Goal: Information Seeking & Learning: Compare options

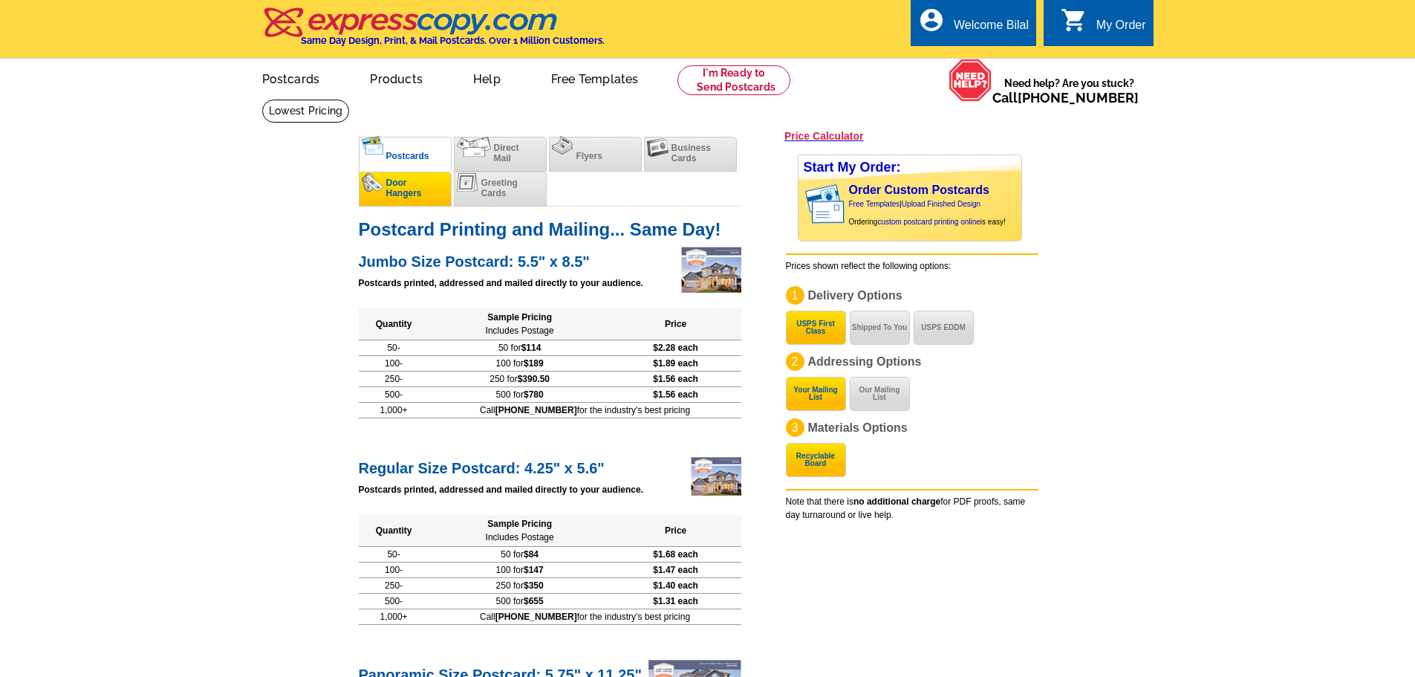
click at [389, 190] on span "Door Hangers" at bounding box center [404, 188] width 36 height 21
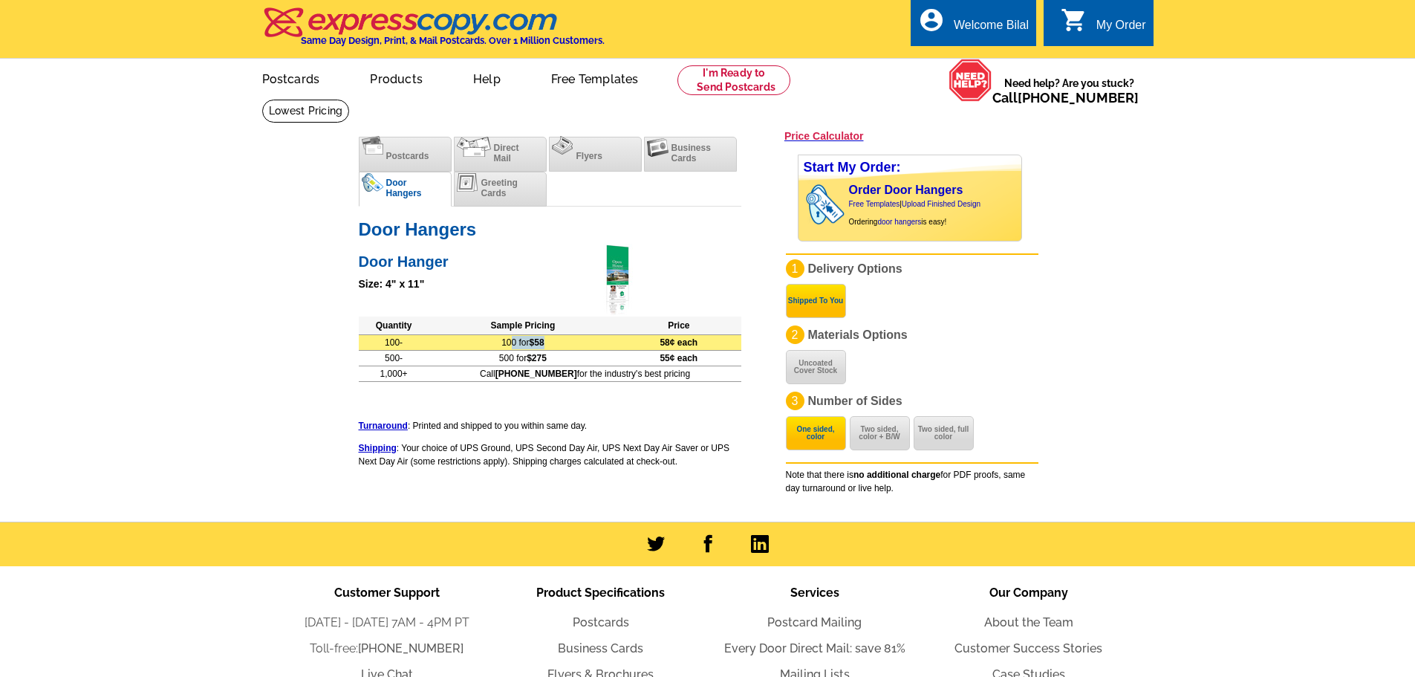
drag, startPoint x: 522, startPoint y: 341, endPoint x: 563, endPoint y: 342, distance: 41.6
click at [563, 342] on td "100 for $58" at bounding box center [522, 342] width 187 height 16
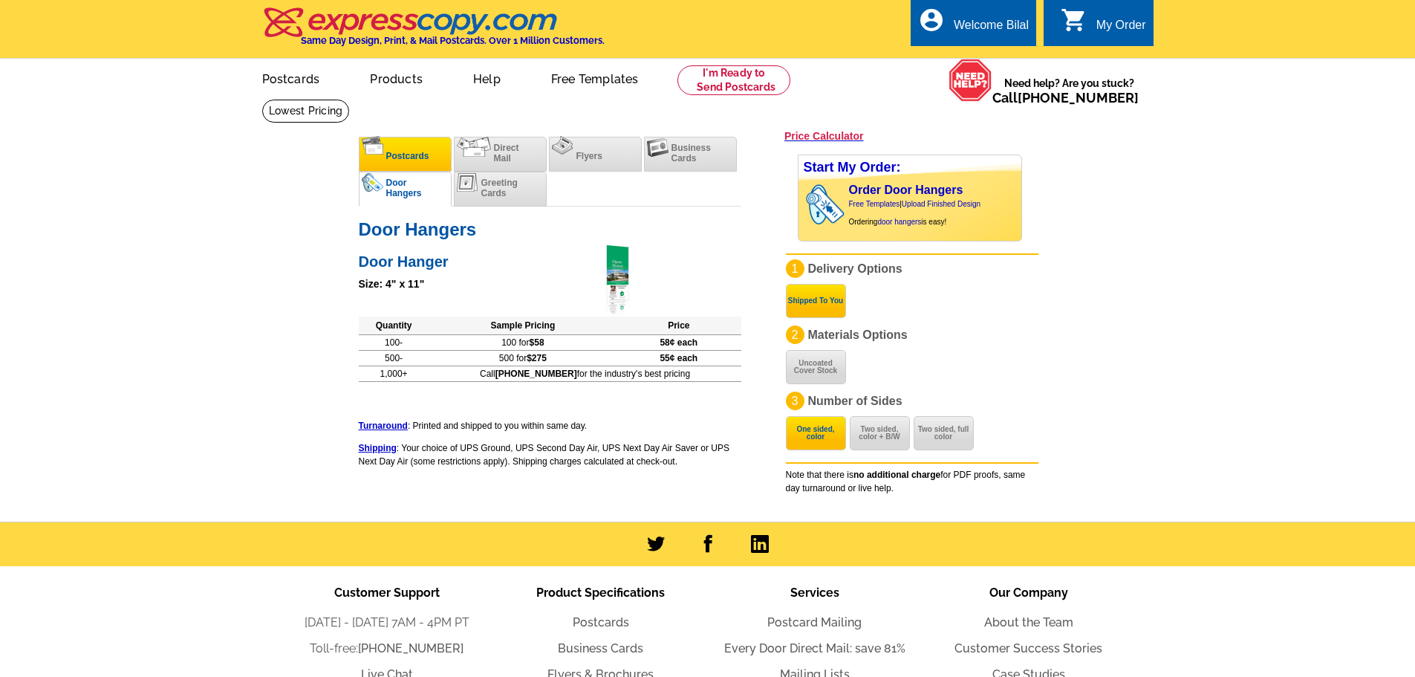
click at [432, 162] on li "Postcards" at bounding box center [405, 154] width 93 height 35
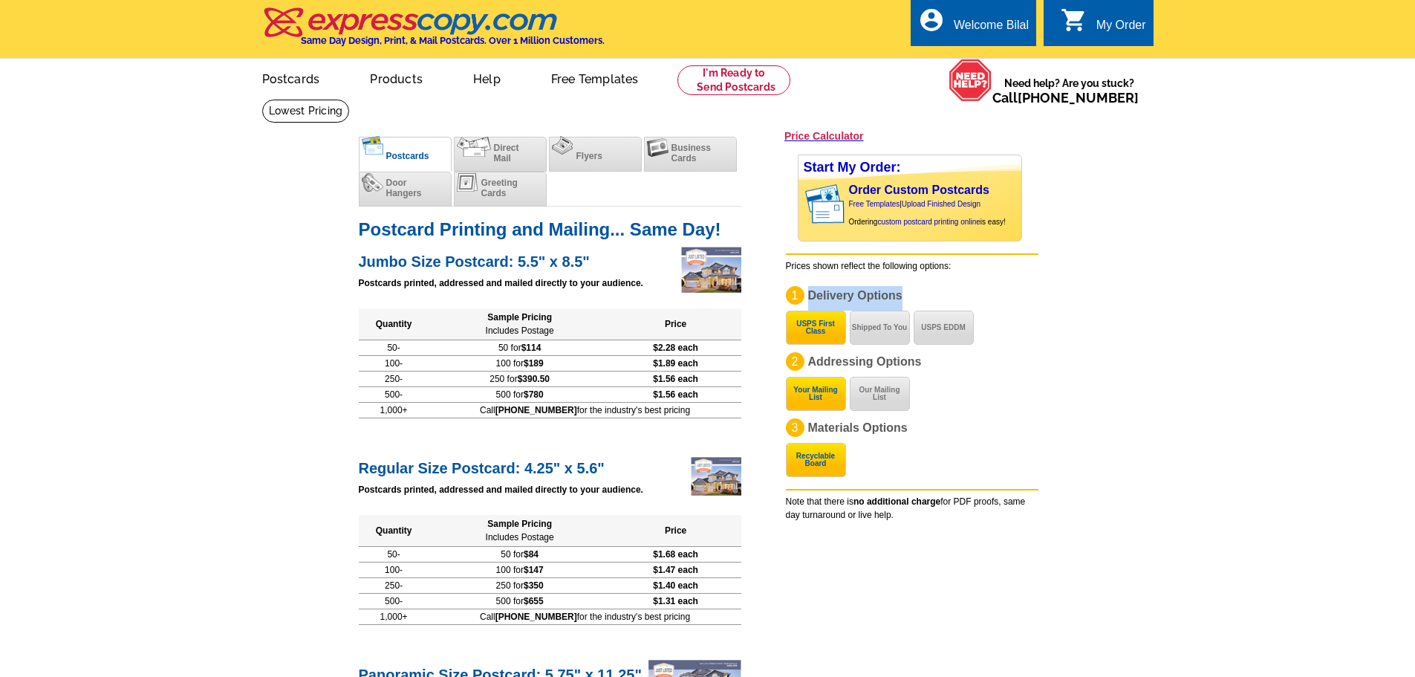
drag, startPoint x: 806, startPoint y: 293, endPoint x: 915, endPoint y: 296, distance: 108.5
click at [915, 296] on p "1 Delivery Options USPS First Class Shipped To You USPS EDDM" at bounding box center [912, 298] width 253 height 25
click at [389, 186] on span "Door Hangers" at bounding box center [404, 188] width 36 height 21
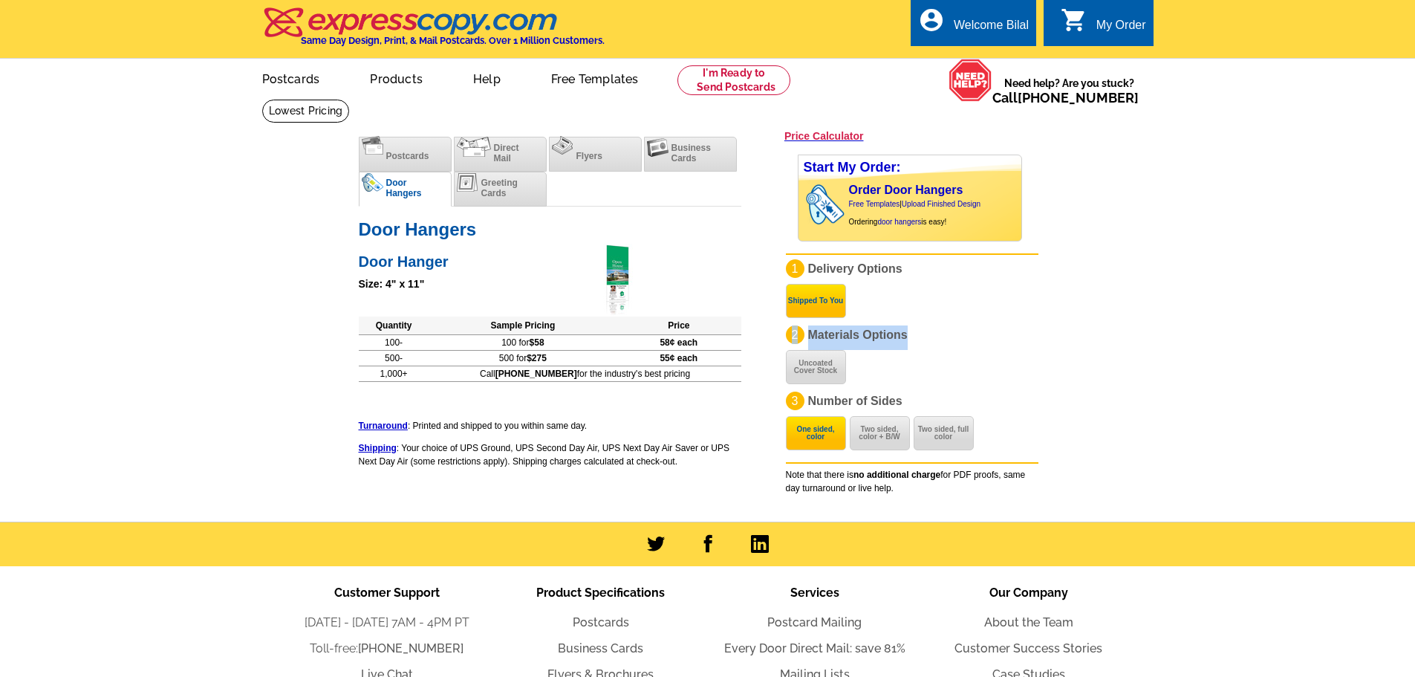
drag, startPoint x: 906, startPoint y: 337, endPoint x: 791, endPoint y: 342, distance: 115.3
click at [791, 342] on p "2 Materials Options Uncoated Cover Stock" at bounding box center [912, 337] width 253 height 25
click at [952, 380] on div "1 Delivery Options Shipped To You 2 Materials Options Uncoated Cover Stock 3 Nu…" at bounding box center [912, 337] width 253 height 157
drag, startPoint x: 803, startPoint y: 341, endPoint x: 918, endPoint y: 357, distance: 116.3
click at [907, 346] on p "2 Materials Options Uncoated Cover Stock" at bounding box center [912, 337] width 253 height 25
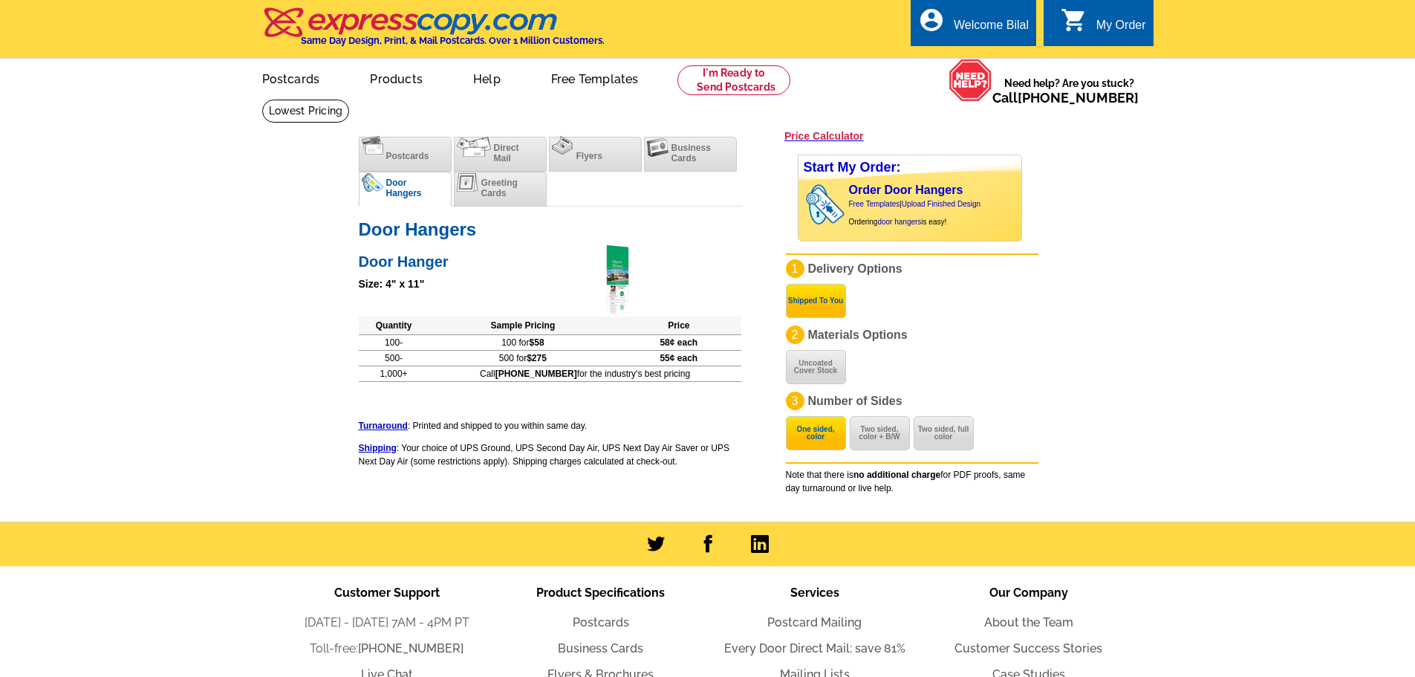
click at [919, 357] on div "1 Delivery Options Shipped To You 2 Materials Options Uncoated Cover Stock 3 Nu…" at bounding box center [912, 337] width 253 height 157
click at [875, 438] on button "Two sided, color + B/W" at bounding box center [880, 433] width 60 height 34
click at [817, 438] on button "One sided, color" at bounding box center [816, 433] width 60 height 34
click at [888, 438] on button "Two sided, color + B/W" at bounding box center [880, 433] width 60 height 34
click at [947, 438] on button "Two sided, full color" at bounding box center [944, 433] width 60 height 34
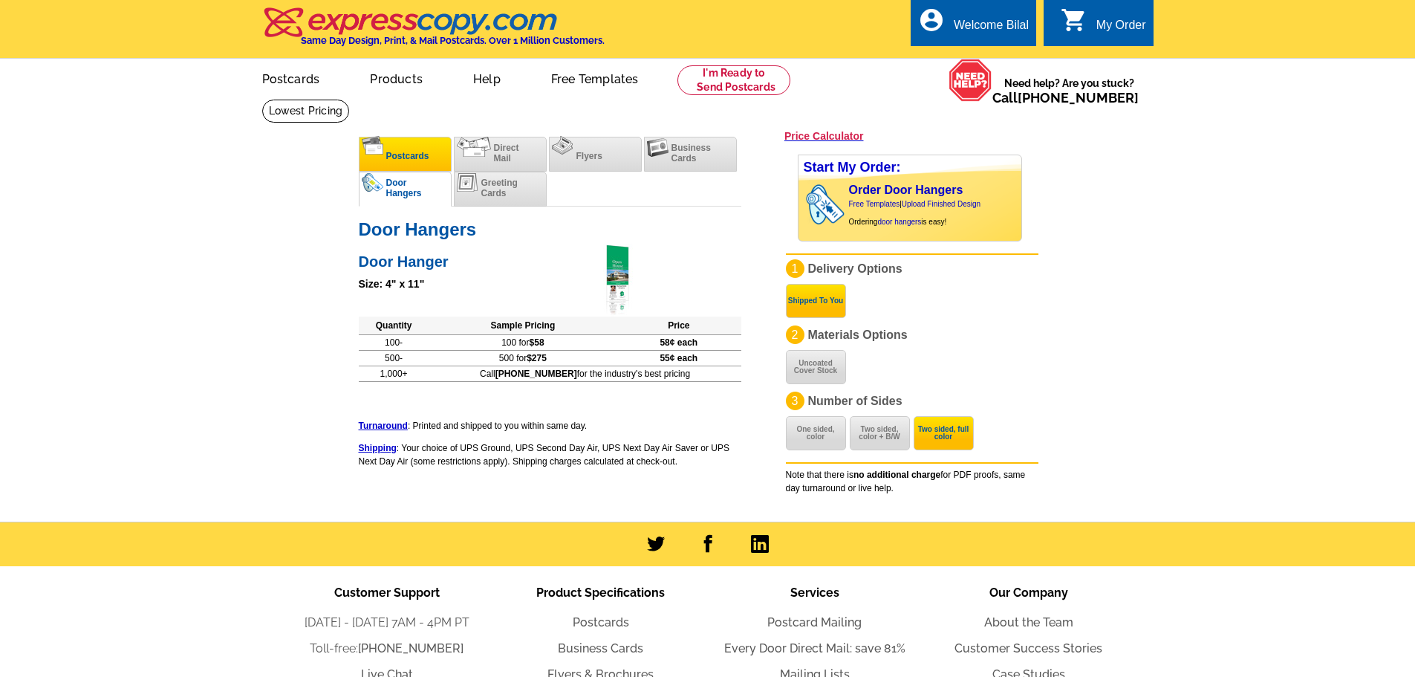
click at [431, 157] on li "Postcards" at bounding box center [405, 154] width 93 height 35
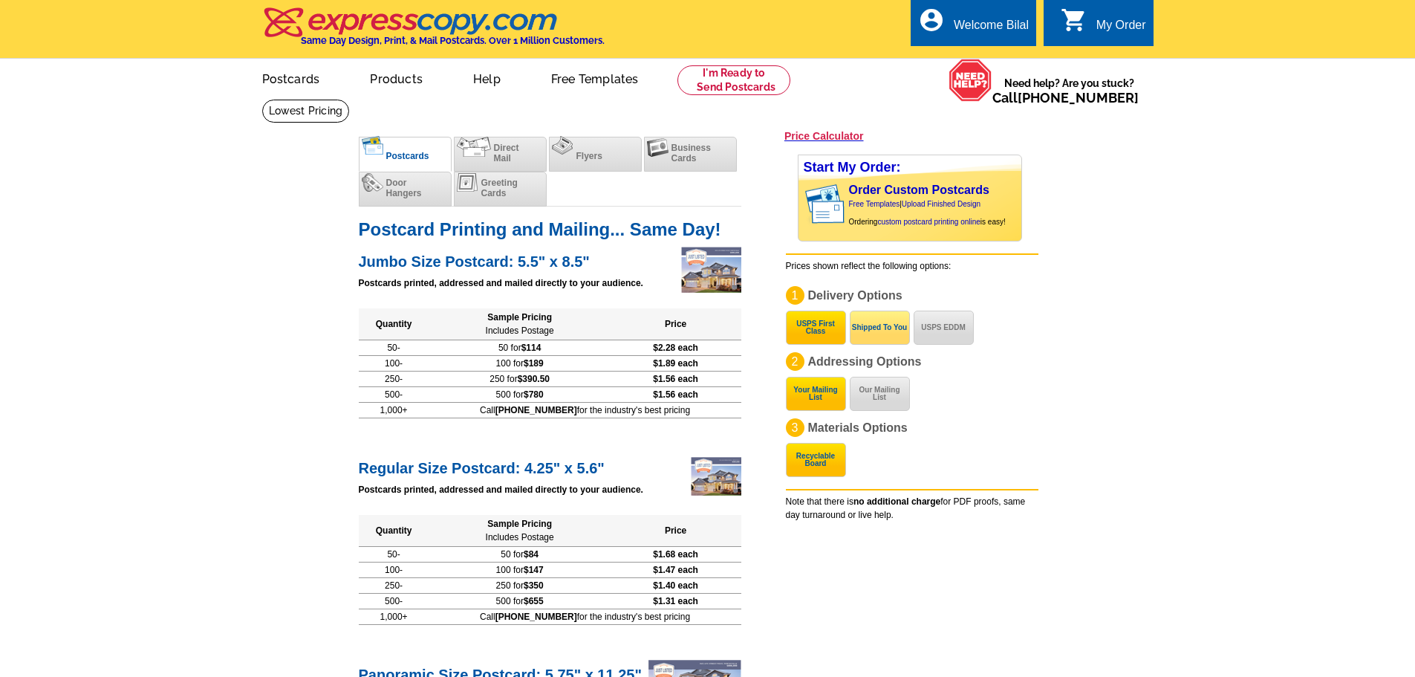
click at [869, 342] on button "Shipped To You" at bounding box center [880, 328] width 60 height 34
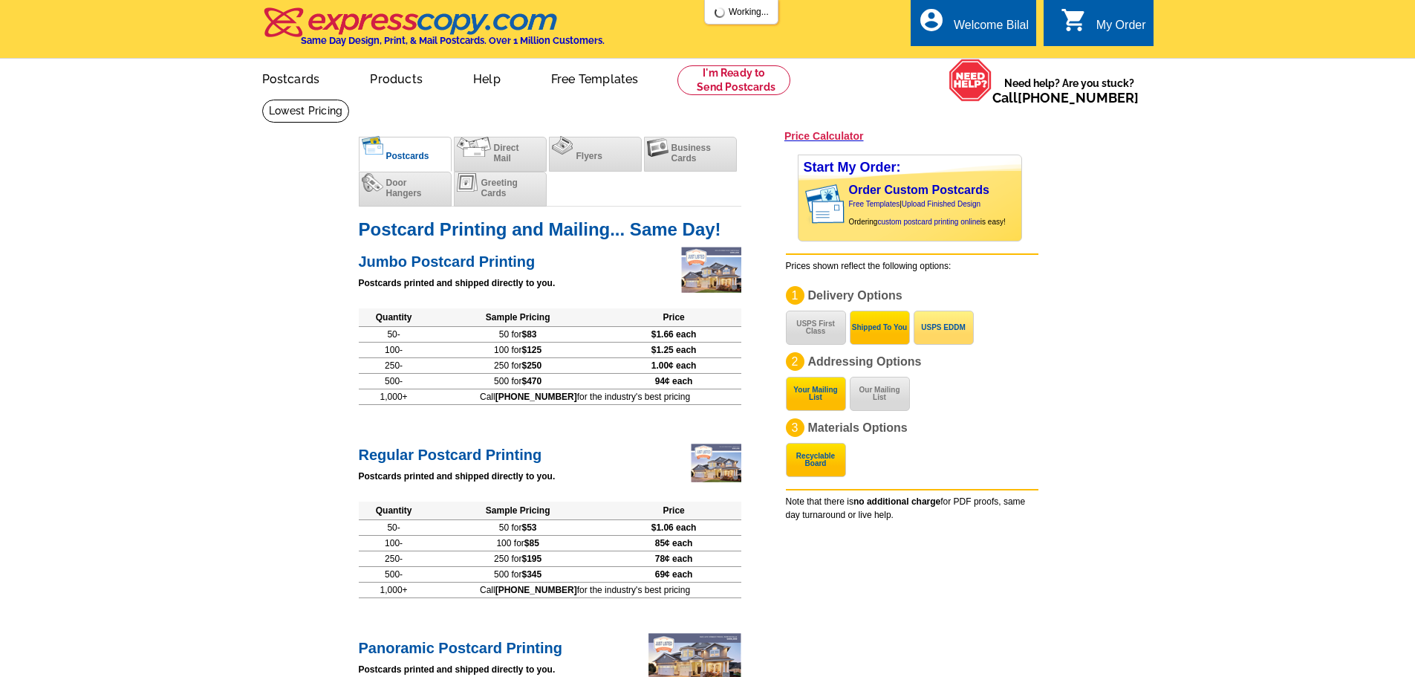
click at [936, 337] on button "USPS EDDM" at bounding box center [944, 328] width 60 height 34
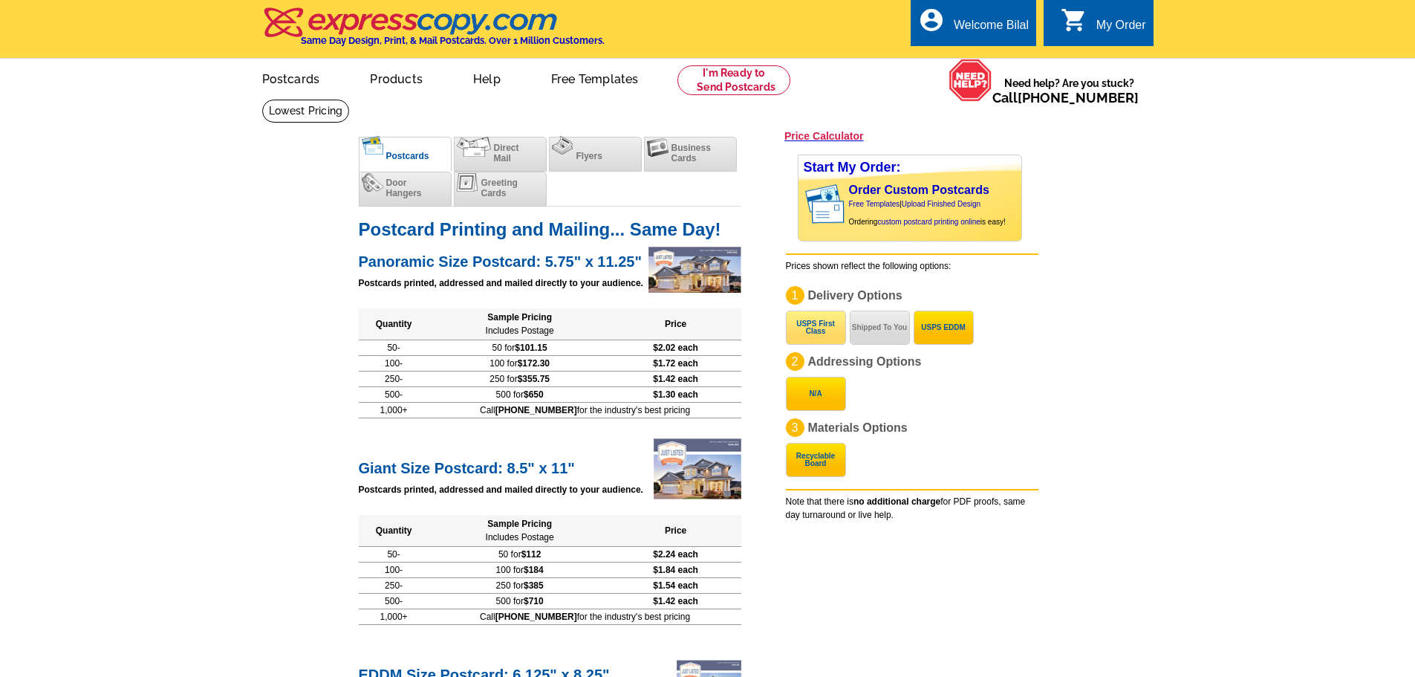
click at [834, 336] on button "USPS First Class" at bounding box center [816, 328] width 60 height 34
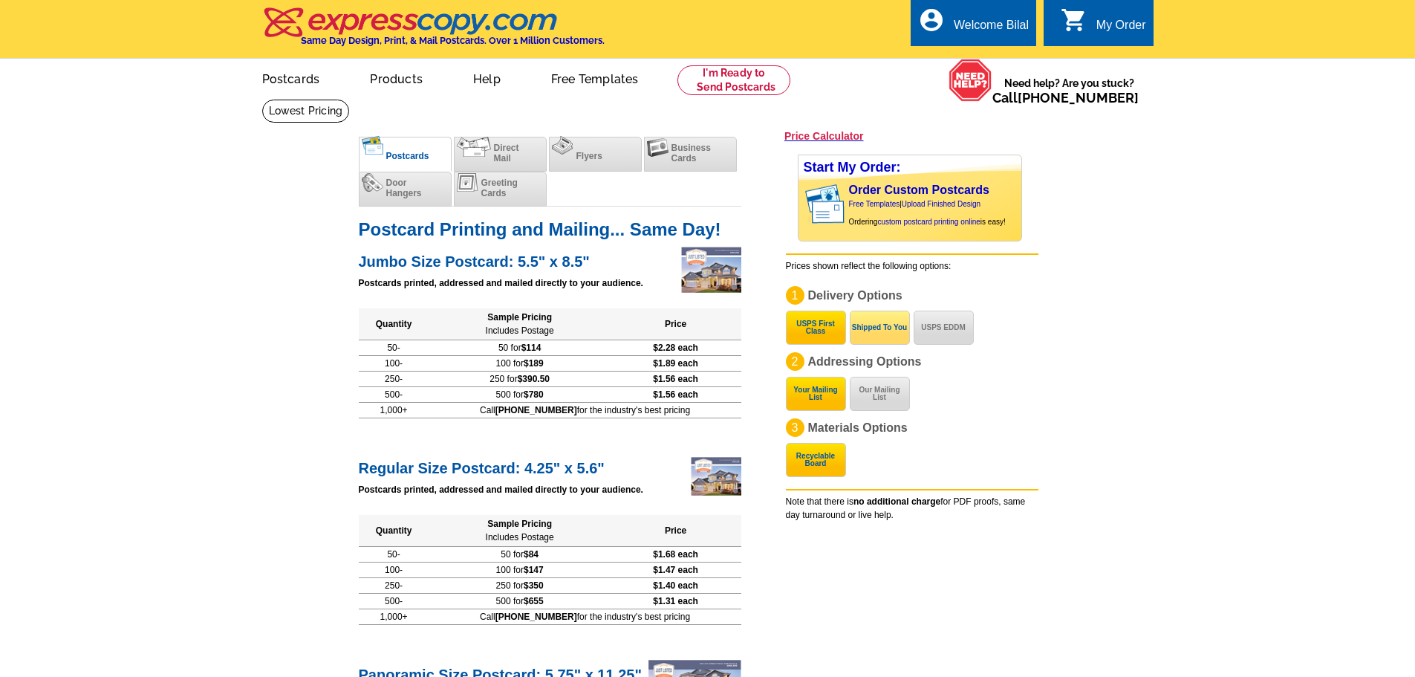
click at [897, 339] on button "Shipped To You" at bounding box center [880, 328] width 60 height 34
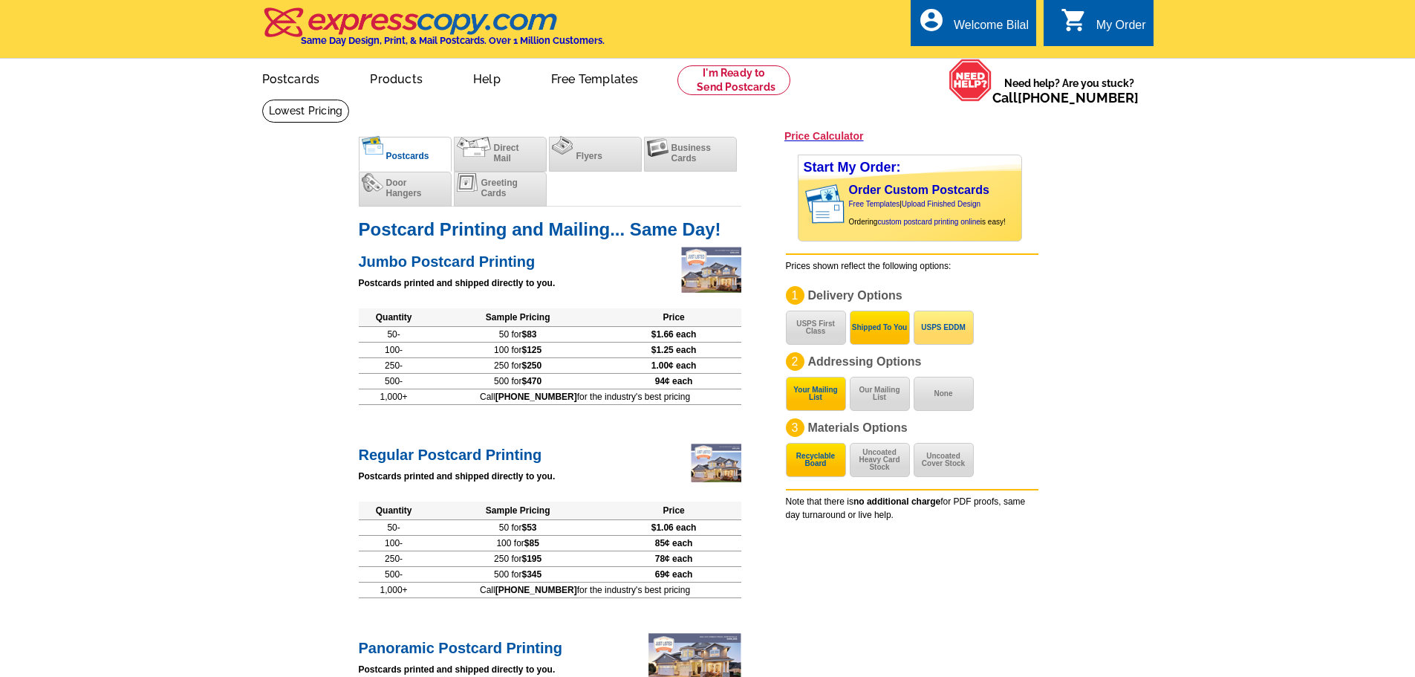
click at [929, 339] on button "USPS EDDM" at bounding box center [944, 328] width 60 height 34
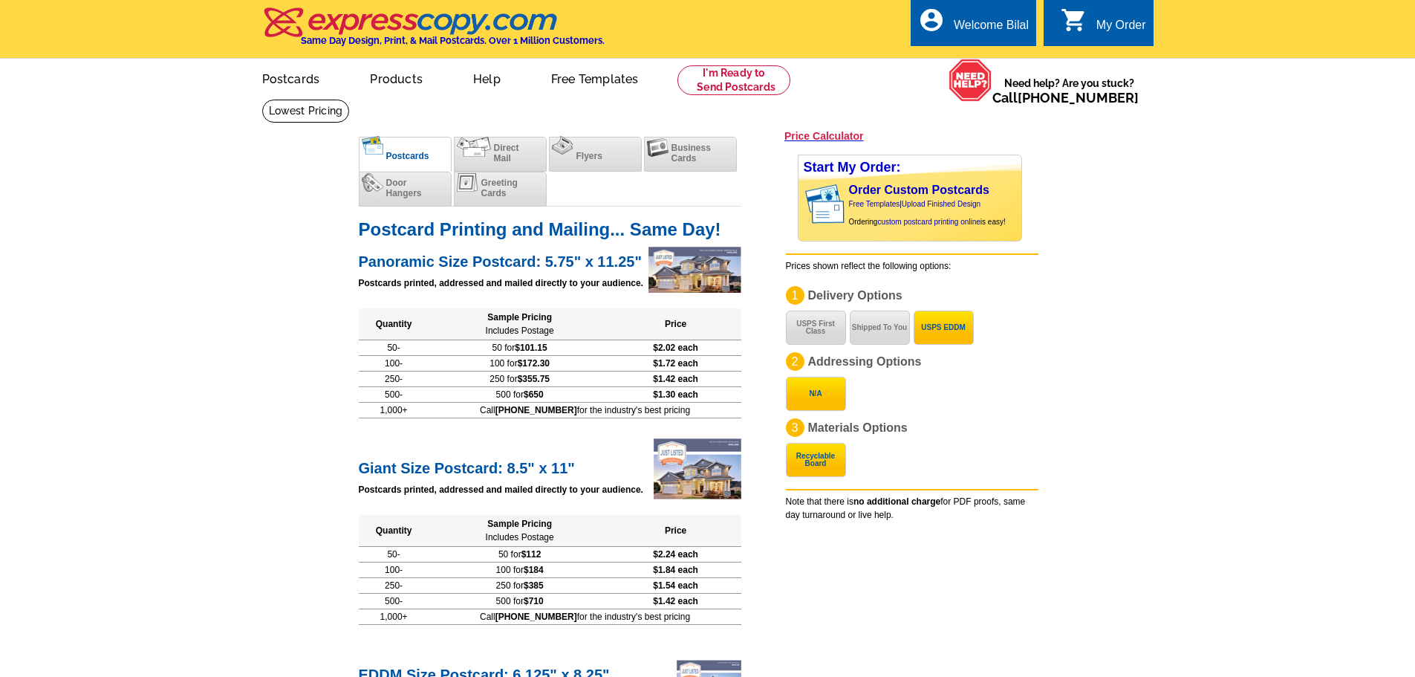
click at [835, 348] on div "1 Delivery Options USPS First Class Shipped To You USPS EDDM 2 Addressing Optio…" at bounding box center [912, 364] width 253 height 157
click at [828, 341] on button "USPS First Class" at bounding box center [816, 328] width 60 height 34
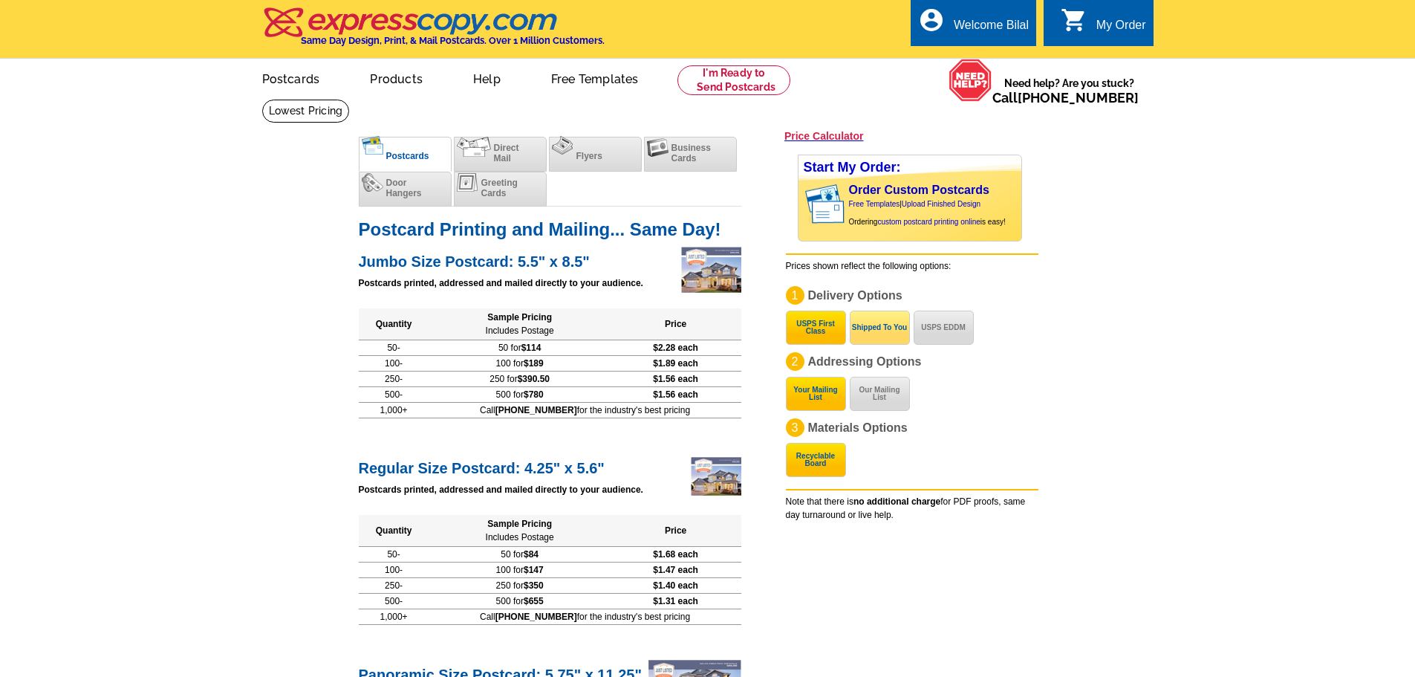
click at [883, 319] on button "Shipped To You" at bounding box center [880, 328] width 60 height 34
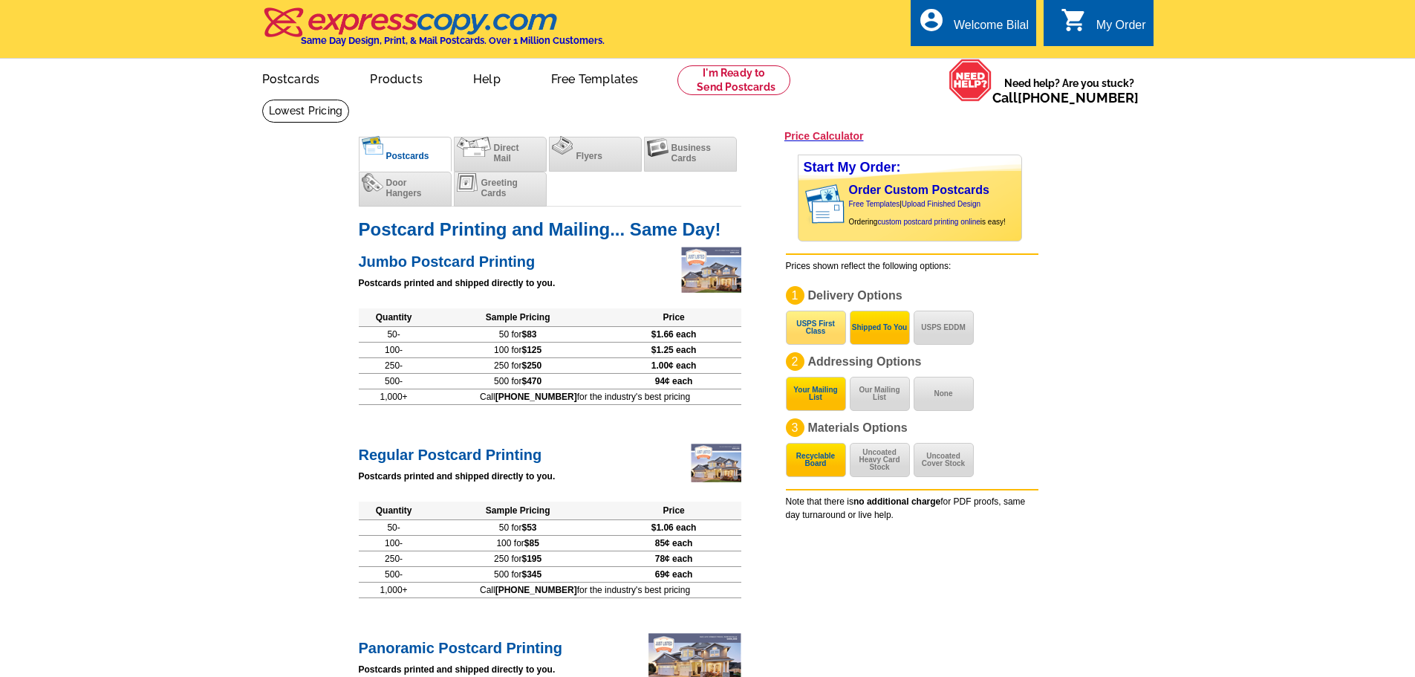
click at [843, 317] on button "USPS First Class" at bounding box center [816, 328] width 60 height 34
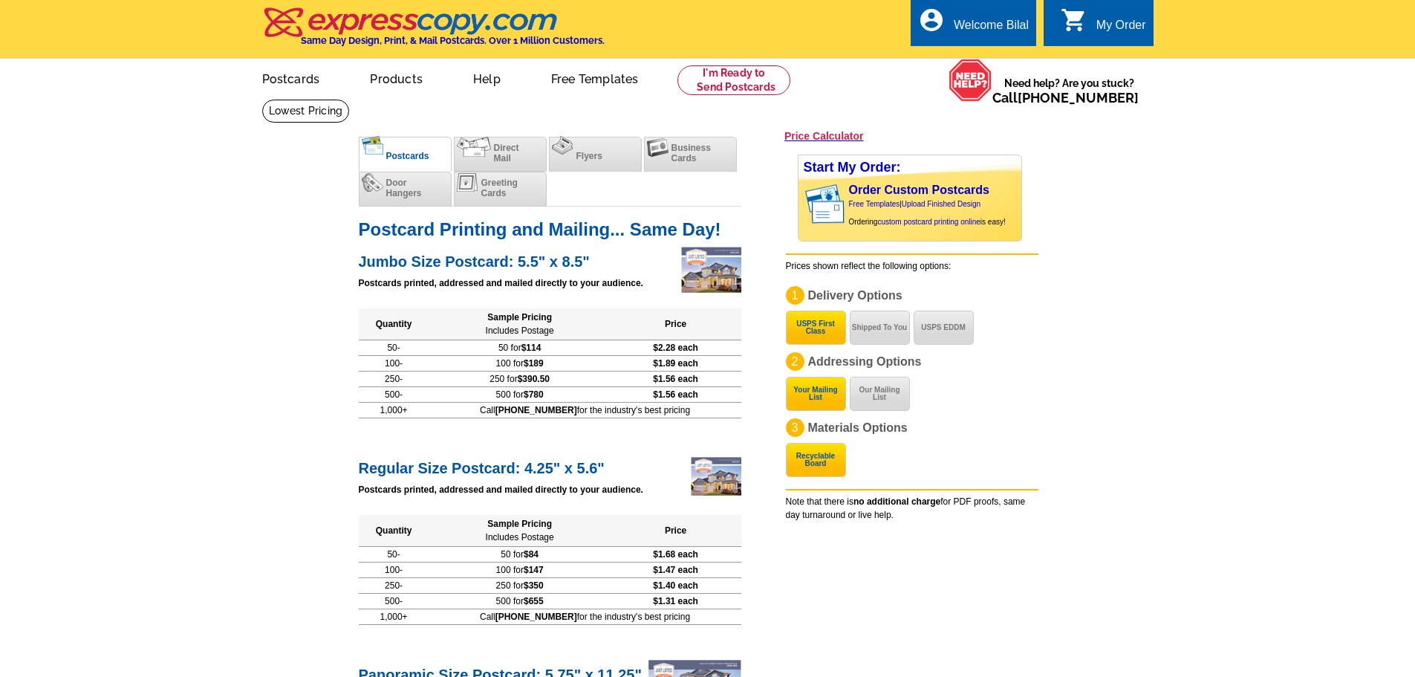
click at [845, 344] on button "USPS First Class" at bounding box center [816, 328] width 60 height 34
click at [880, 332] on button "Shipped To You" at bounding box center [880, 328] width 60 height 34
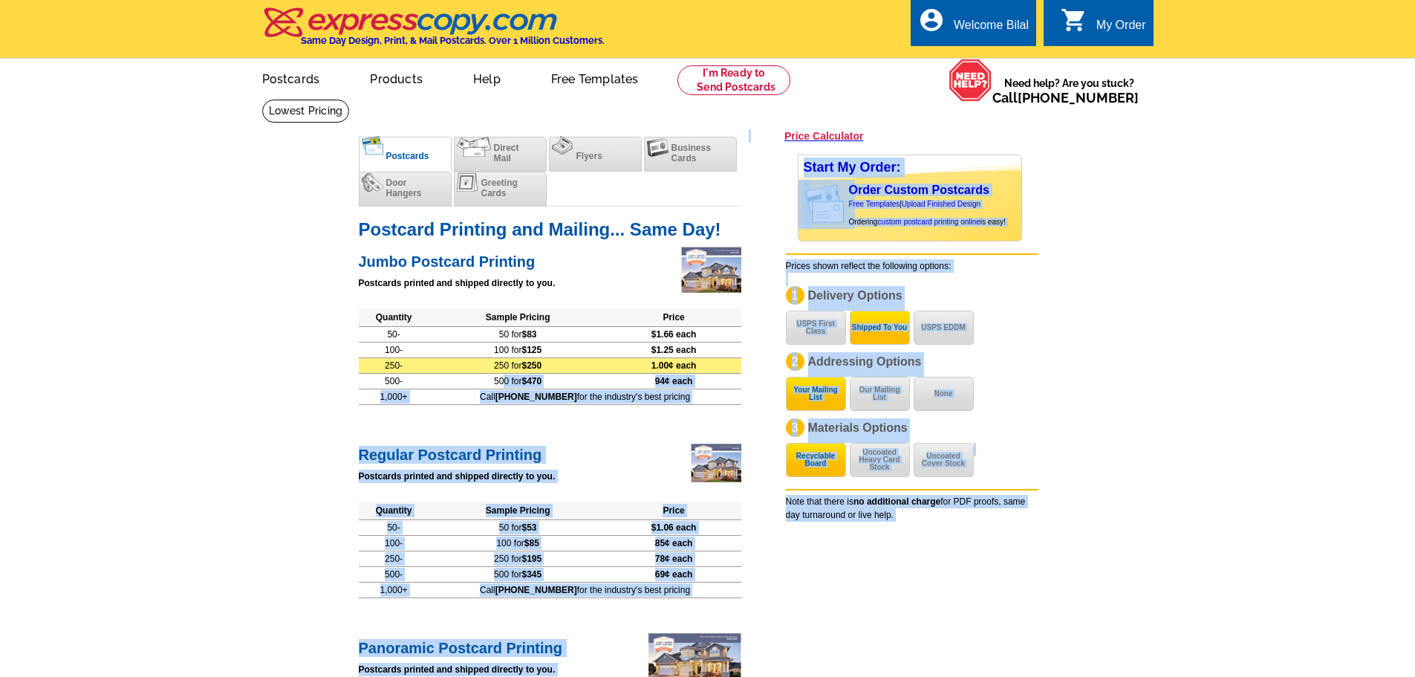
drag, startPoint x: 331, startPoint y: 325, endPoint x: 459, endPoint y: 374, distance: 136.6
click at [479, 374] on main "expresscopy.com > Price Guide > Postcard Printing Price Calculator Postcards Di…" at bounding box center [707, 660] width 1415 height 1122
click at [268, 354] on main "expresscopy.com > Price Guide > Postcard Printing Price Calculator Postcards Di…" at bounding box center [707, 660] width 1415 height 1122
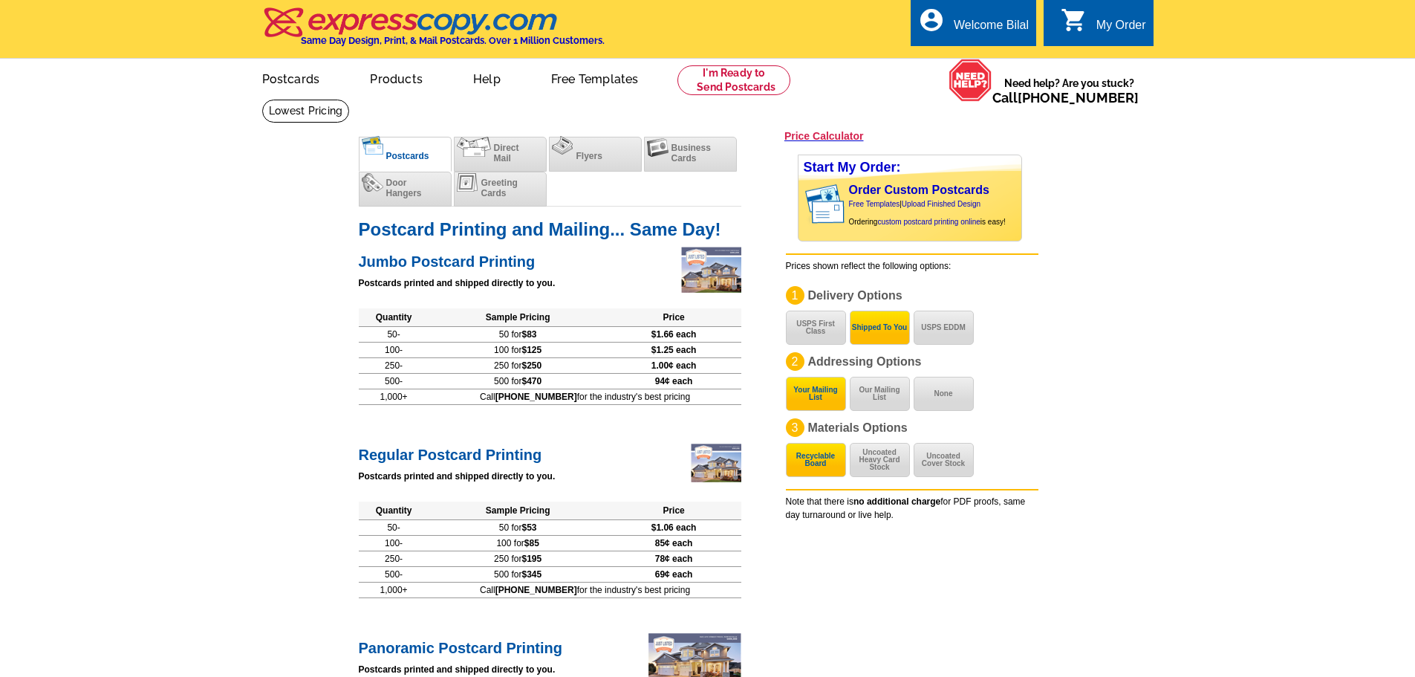
click at [995, 308] on p "1 Delivery Options USPS First Class Shipped To You USPS EDDM" at bounding box center [912, 298] width 253 height 25
click at [938, 408] on button "None" at bounding box center [944, 394] width 60 height 34
click at [862, 398] on button "Our Mailing List" at bounding box center [880, 394] width 60 height 34
click at [955, 403] on button "None" at bounding box center [944, 394] width 60 height 34
click at [811, 392] on button "Your Mailing List" at bounding box center [816, 394] width 60 height 34
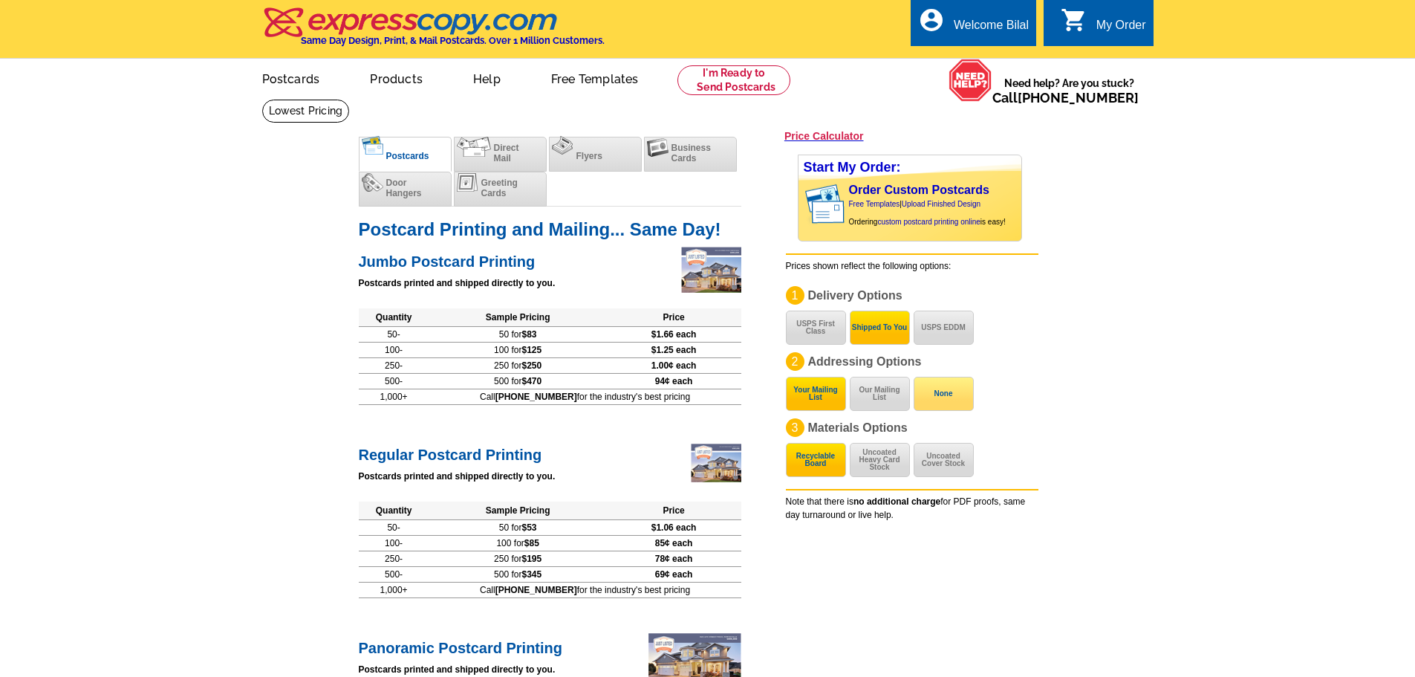
click at [933, 396] on button "None" at bounding box center [944, 394] width 60 height 34
click at [795, 394] on button "Your Mailing List" at bounding box center [816, 394] width 60 height 34
click at [971, 406] on button "None" at bounding box center [944, 394] width 60 height 34
click at [816, 396] on button "Your Mailing List" at bounding box center [816, 394] width 60 height 34
click at [603, 155] on li "Flyers" at bounding box center [595, 154] width 93 height 35
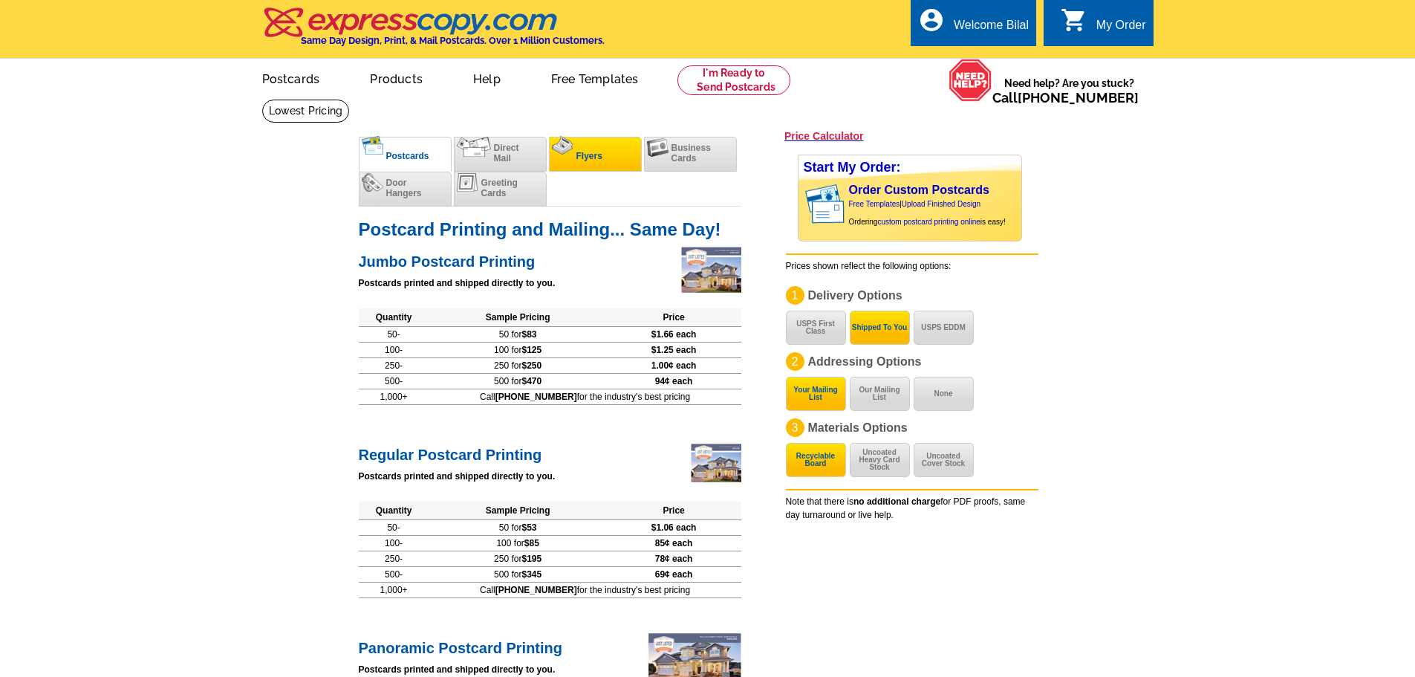
click at [586, 165] on li "Flyers" at bounding box center [595, 154] width 93 height 35
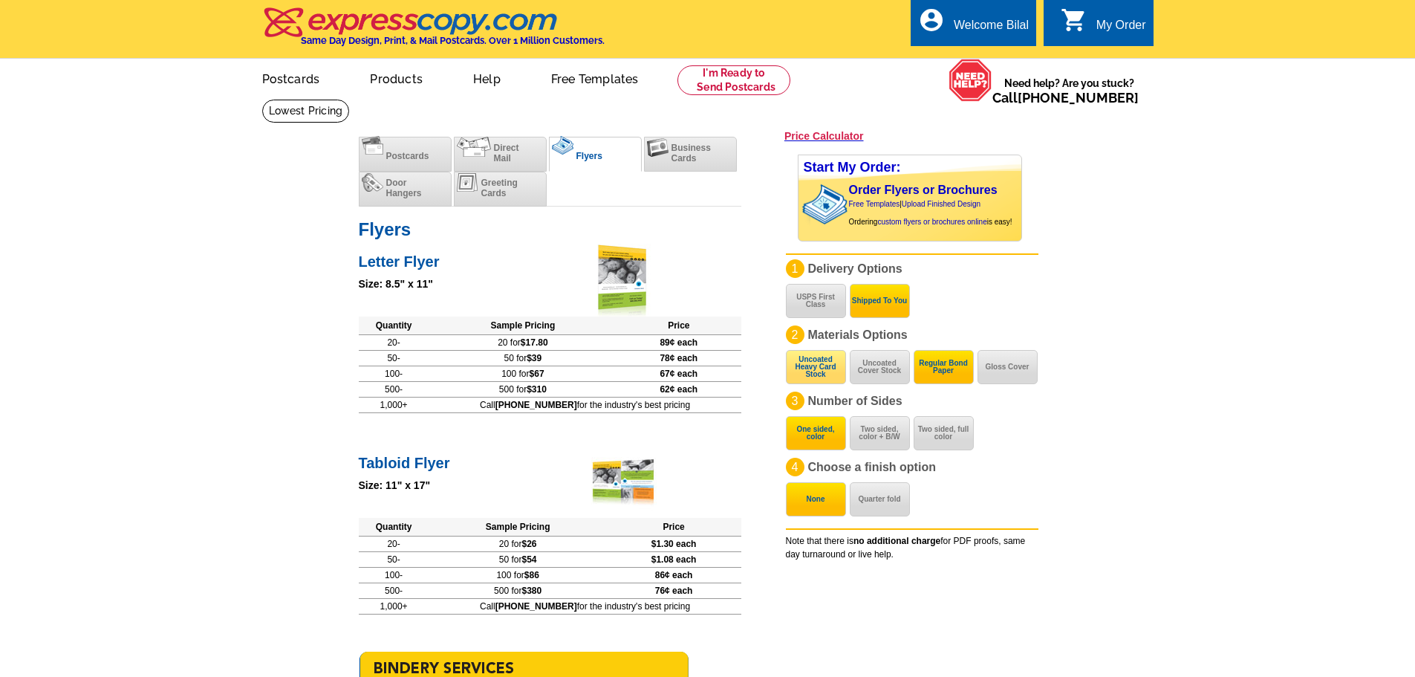
click at [832, 366] on button "Uncoated Heavy Card Stock" at bounding box center [816, 367] width 60 height 34
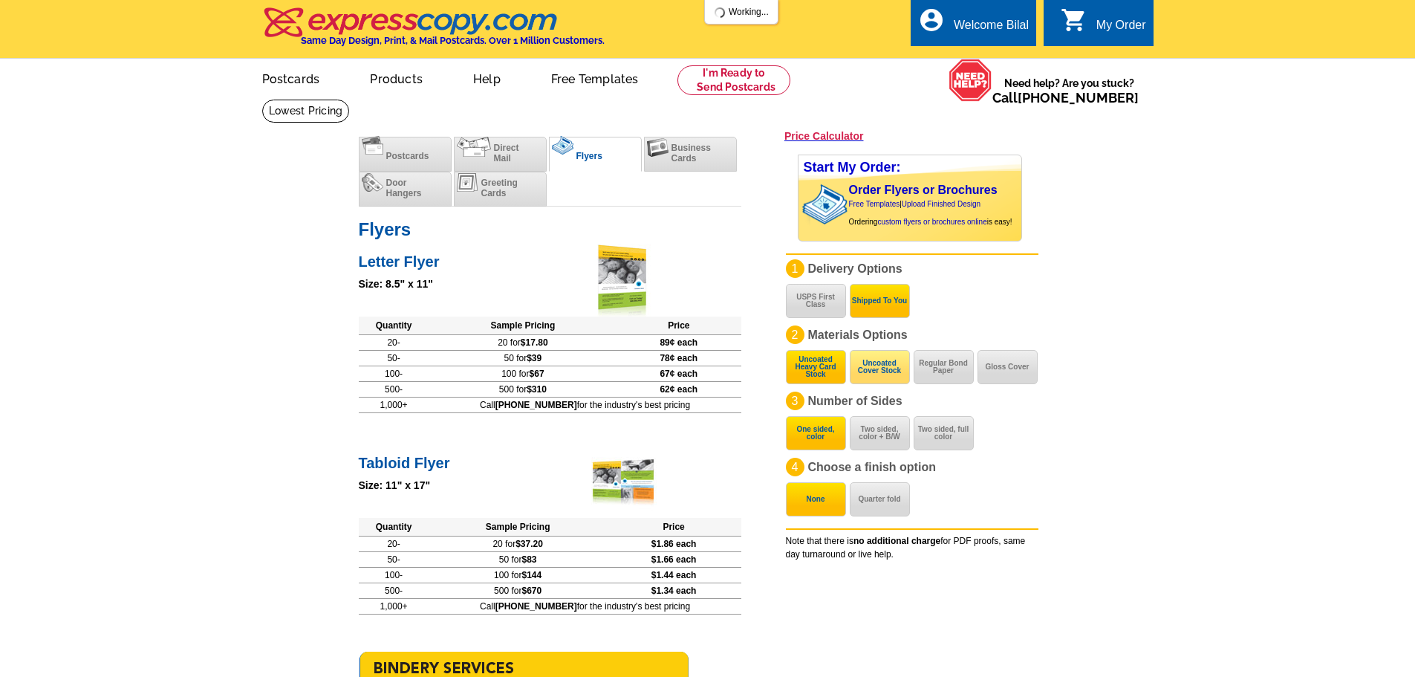
click at [872, 371] on button "Uncoated Cover Stock" at bounding box center [880, 367] width 60 height 34
click at [806, 371] on button "Uncoated Heavy Card Stock" at bounding box center [816, 367] width 60 height 34
click at [880, 371] on button "Uncoated Cover Stock" at bounding box center [880, 367] width 60 height 34
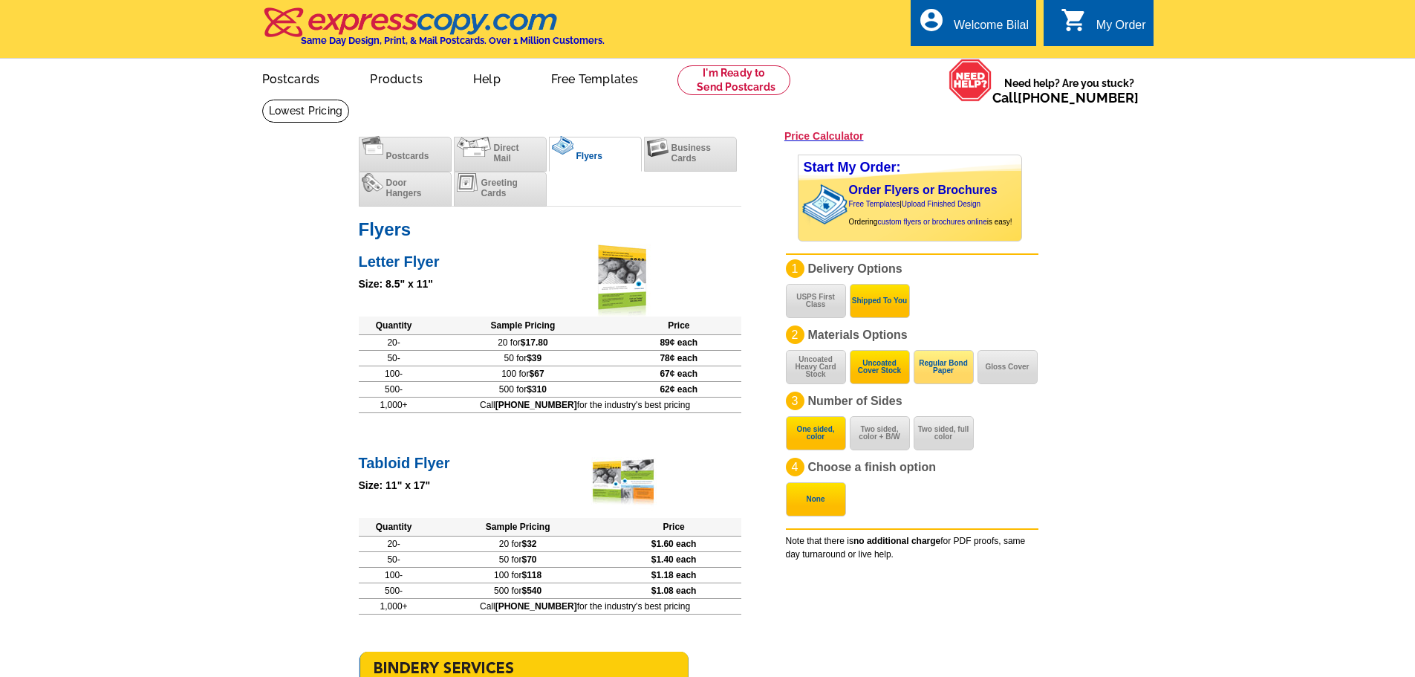
click at [949, 366] on button "Regular Bond Paper" at bounding box center [944, 367] width 60 height 34
click at [995, 375] on button "Gloss Cover" at bounding box center [1008, 367] width 60 height 34
click at [939, 374] on button "Regular Bond Paper" at bounding box center [944, 367] width 60 height 34
click at [865, 372] on button "Uncoated Cover Stock" at bounding box center [880, 367] width 60 height 34
click at [822, 372] on button "Uncoated Heavy Card Stock" at bounding box center [816, 367] width 60 height 34
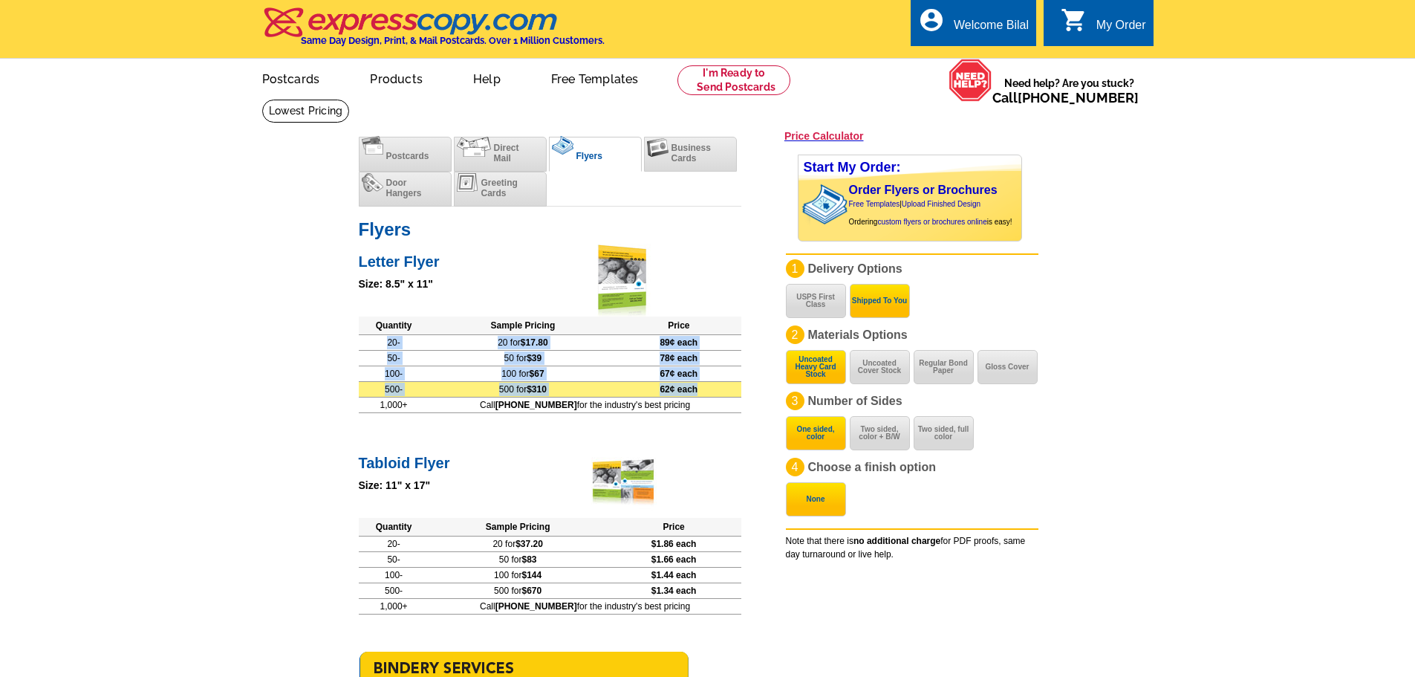
drag, startPoint x: 420, startPoint y: 345, endPoint x: 718, endPoint y: 395, distance: 302.0
click at [718, 395] on tbody "20- 20 for $17.80 89¢ each 50- 50 for $39 78¢ each 100- 100 for $67 67¢ each 50…" at bounding box center [550, 365] width 383 height 62
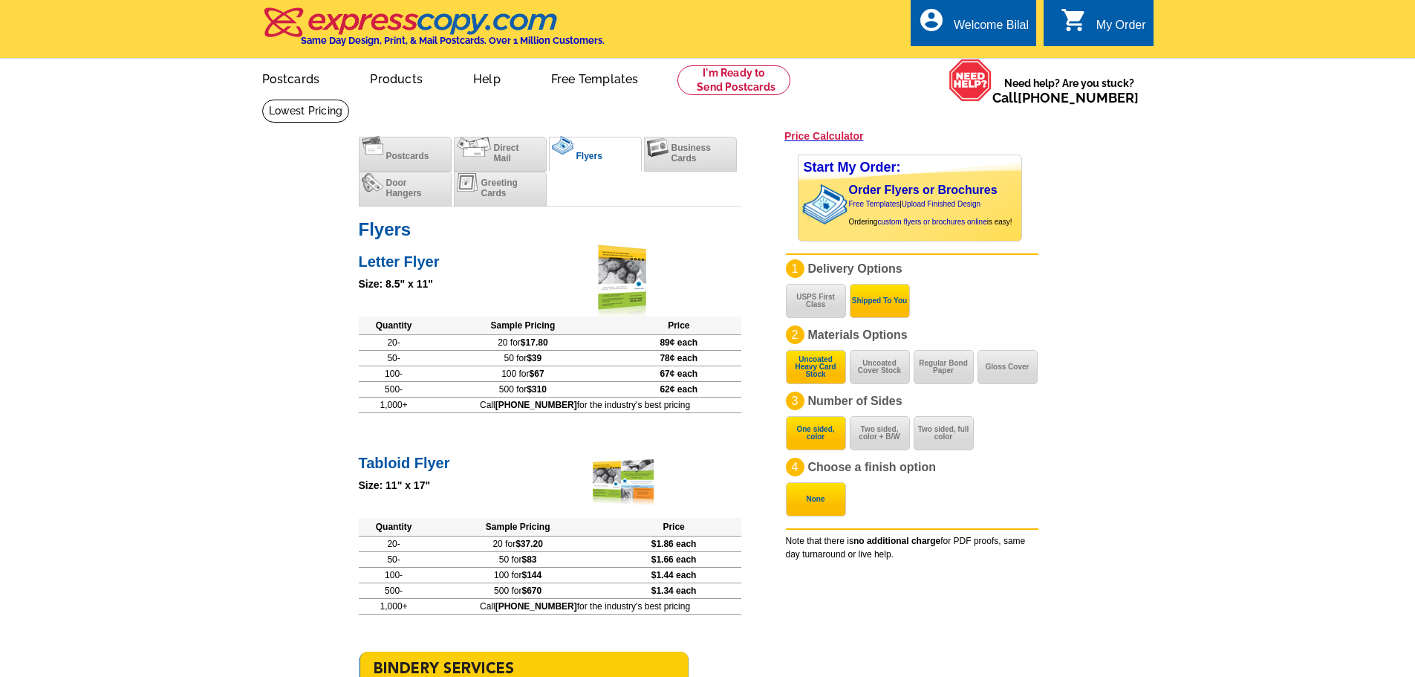
click at [414, 203] on li "Door Hangers" at bounding box center [405, 189] width 93 height 35
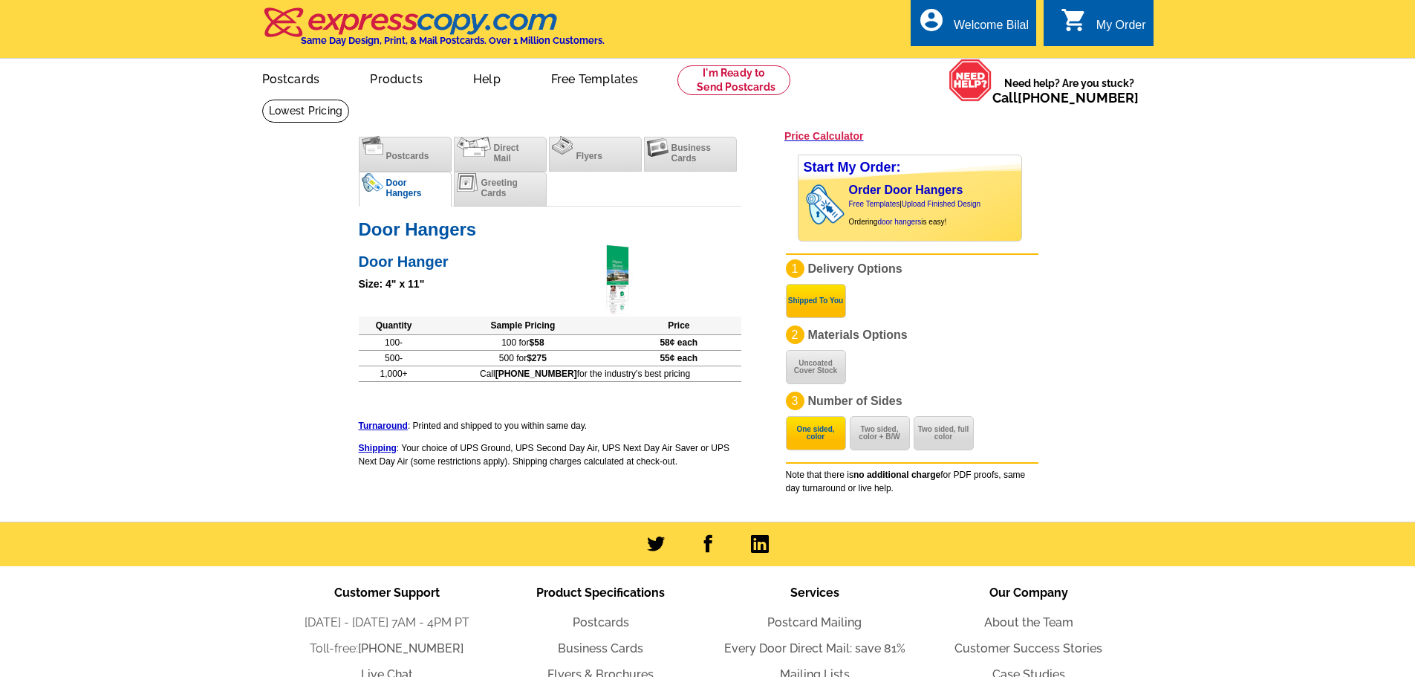
click at [701, 277] on div "Size: 4" x 11"" at bounding box center [550, 284] width 383 height 16
click at [585, 155] on span "Flyers" at bounding box center [589, 156] width 26 height 10
click at [607, 166] on li "Flyers" at bounding box center [595, 154] width 93 height 35
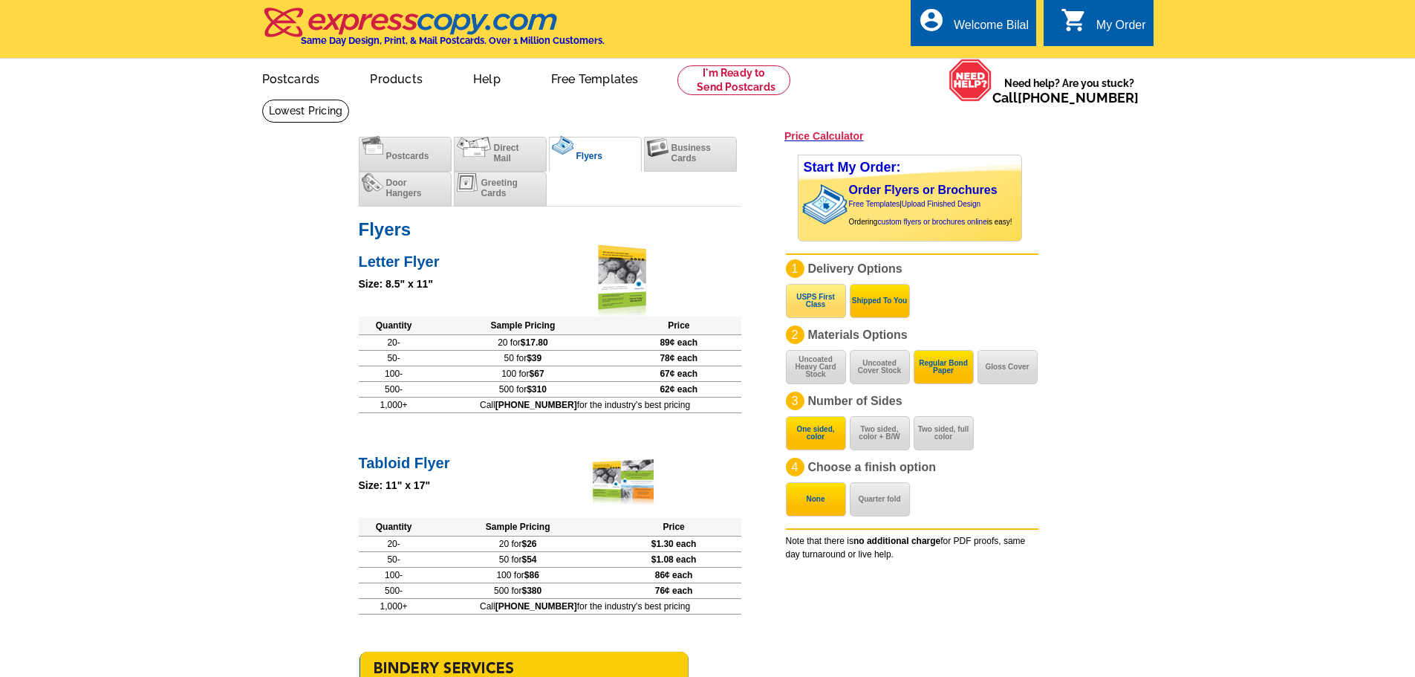
click at [829, 302] on button "USPS First Class" at bounding box center [816, 301] width 60 height 34
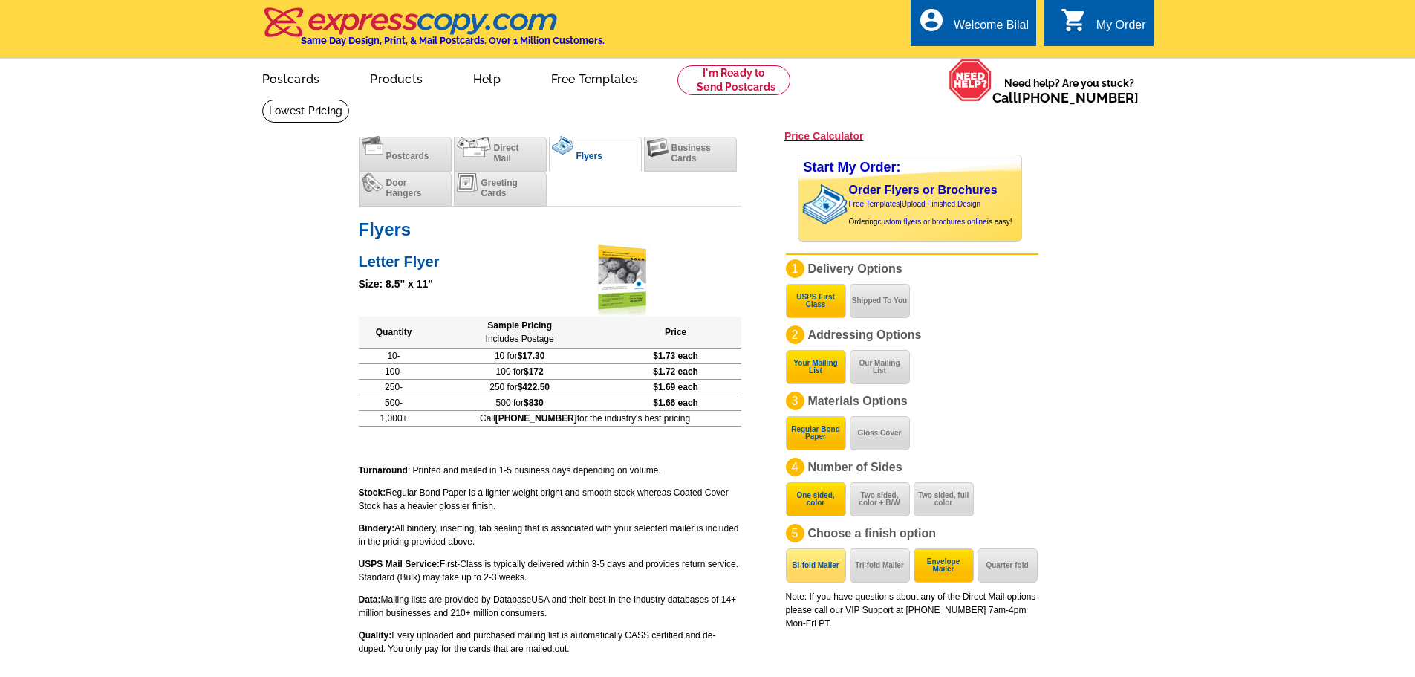
click at [822, 569] on button "Bi-fold Mailer" at bounding box center [816, 565] width 60 height 34
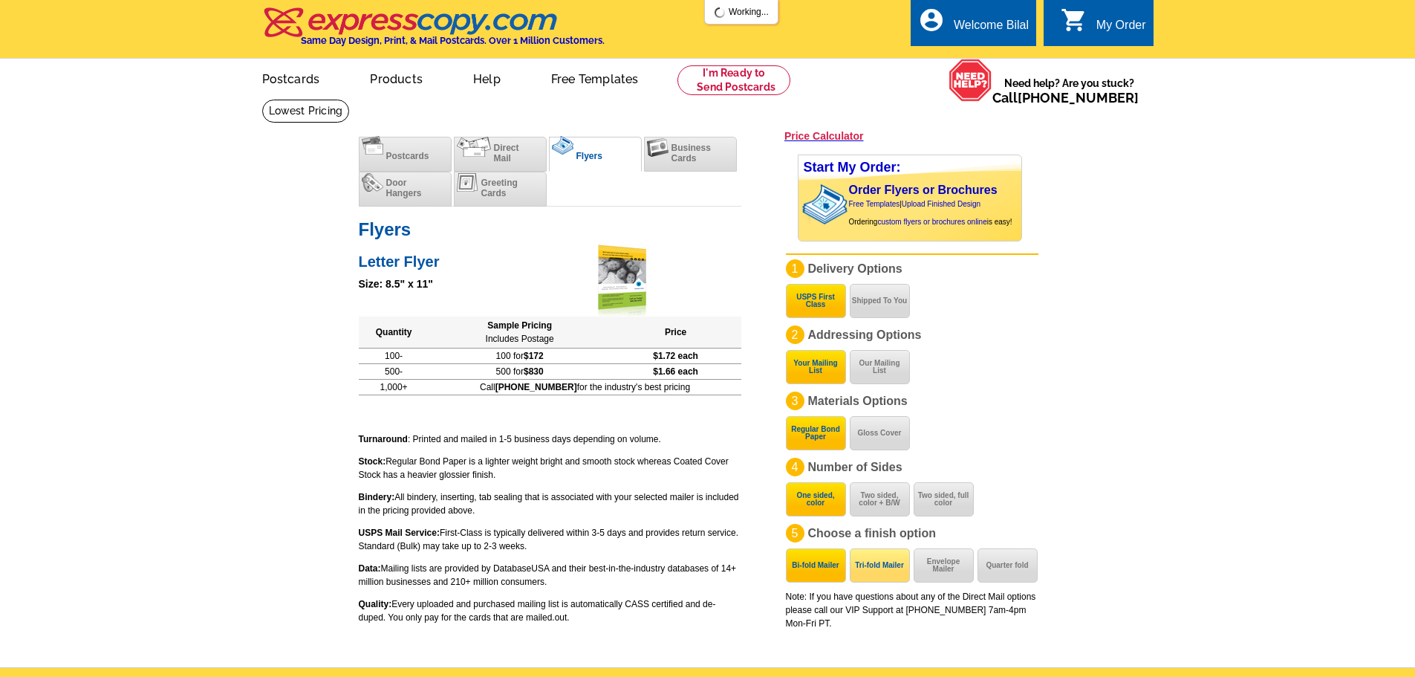
click at [867, 573] on button "Tri-fold Mailer" at bounding box center [880, 565] width 60 height 34
click at [938, 578] on button "Envelope Mailer" at bounding box center [944, 565] width 60 height 34
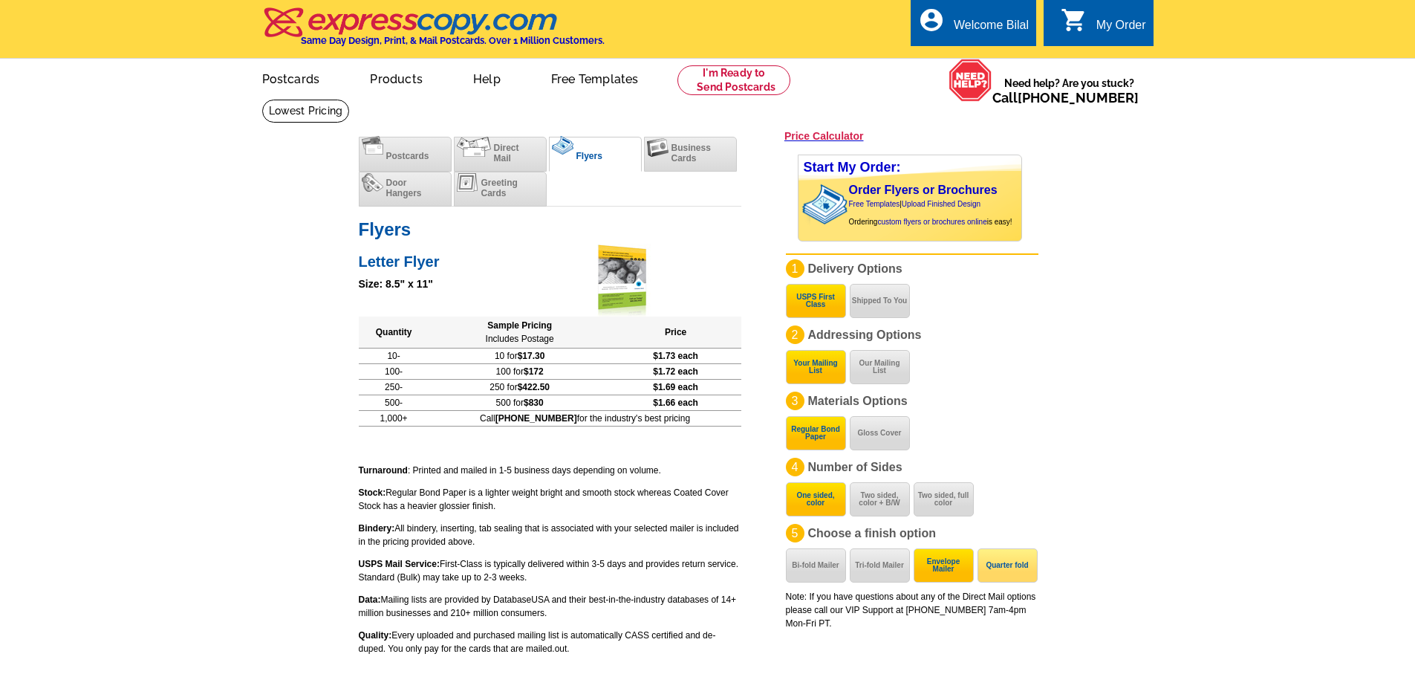
click at [998, 577] on button "Quarter fold" at bounding box center [1008, 565] width 60 height 34
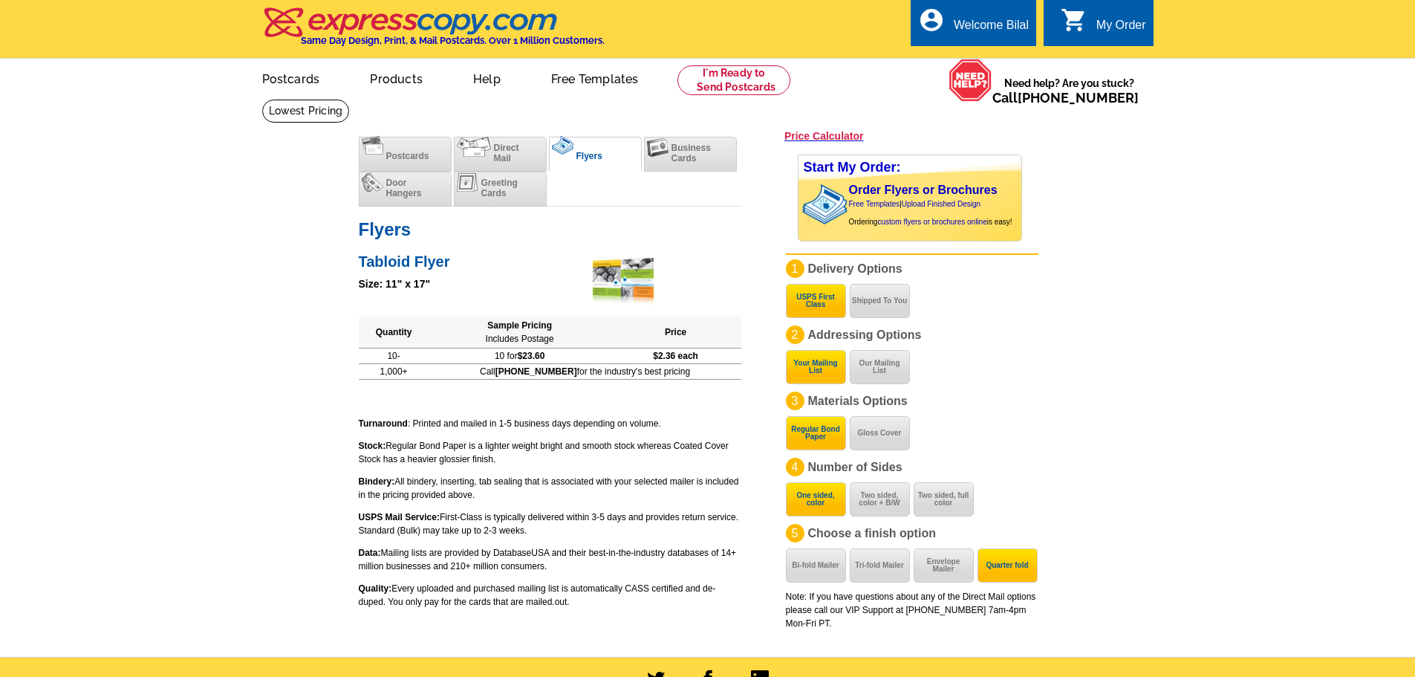
click at [805, 123] on div "expresscopy.com > Price Guide > Postcard Printing Price Calculator Postcards Di…" at bounding box center [707, 376] width 713 height 536
click at [805, 129] on div "expresscopy.com > Price Guide > Postcard Printing Price Calculator Postcards Di…" at bounding box center [707, 376] width 713 height 536
click at [854, 133] on h3 "Price Calculator" at bounding box center [824, 135] width 79 height 13
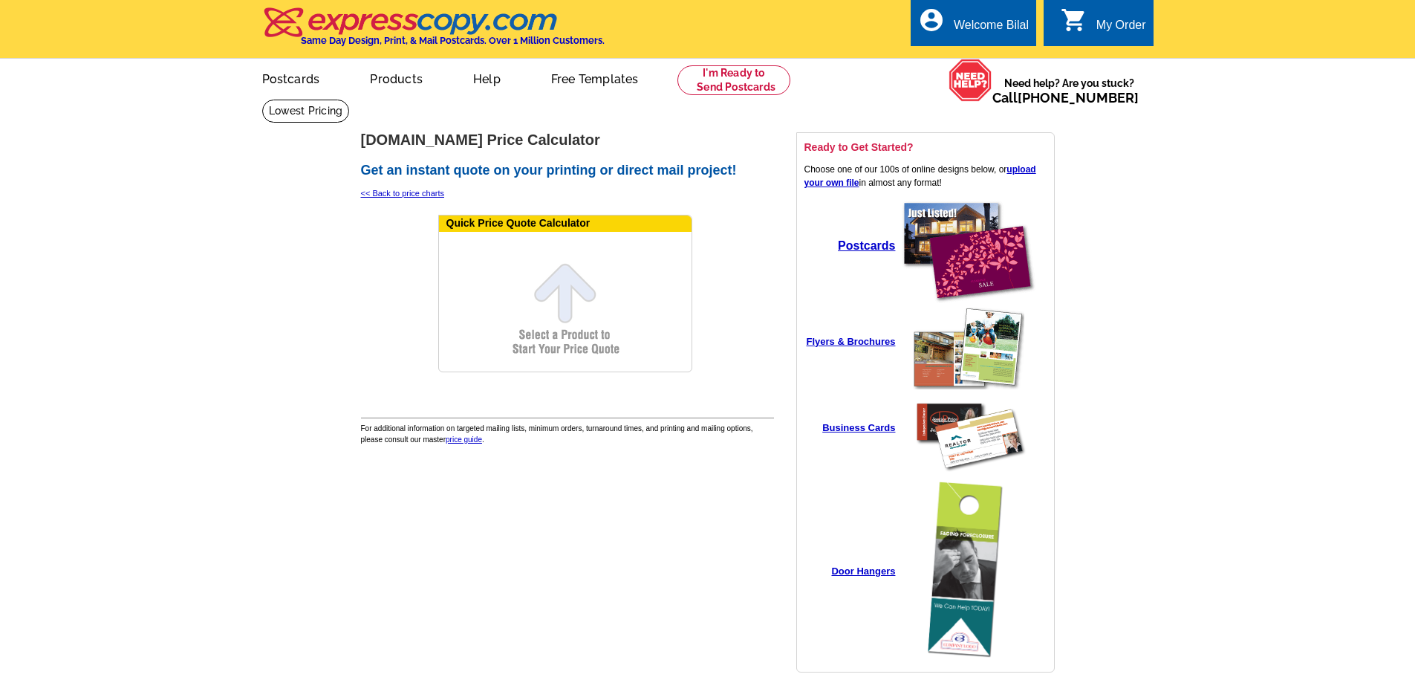
click at [549, 290] on form "Quick Price Quote Calculator" at bounding box center [565, 293] width 254 height 157
click at [493, 274] on form "Quick Price Quote Calculator" at bounding box center [565, 293] width 254 height 157
click at [446, 143] on h1 "[DOMAIN_NAME] Price Calculator" at bounding box center [567, 140] width 413 height 16
click at [585, 171] on h2 "Get an instant quote on your printing or direct mail project!" at bounding box center [567, 171] width 413 height 16
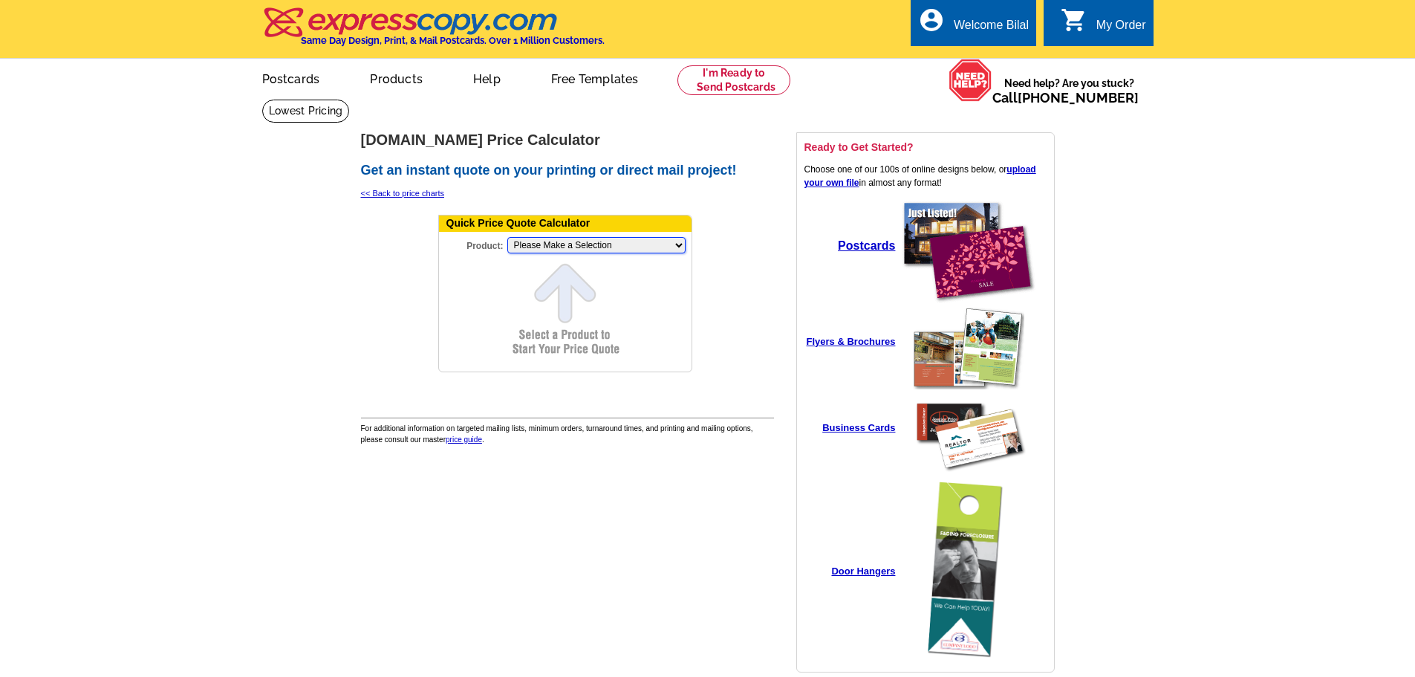
click at [591, 245] on select "Please Make a Selection Jumbo Postcard (5.5" x 8.5") Regular Postcard (4.25" x …" at bounding box center [596, 245] width 178 height 16
click at [507, 238] on select "Please Make a Selection Jumbo Postcard (5.5" x 8.5") Regular Postcard (4.25" x …" at bounding box center [596, 245] width 178 height 16
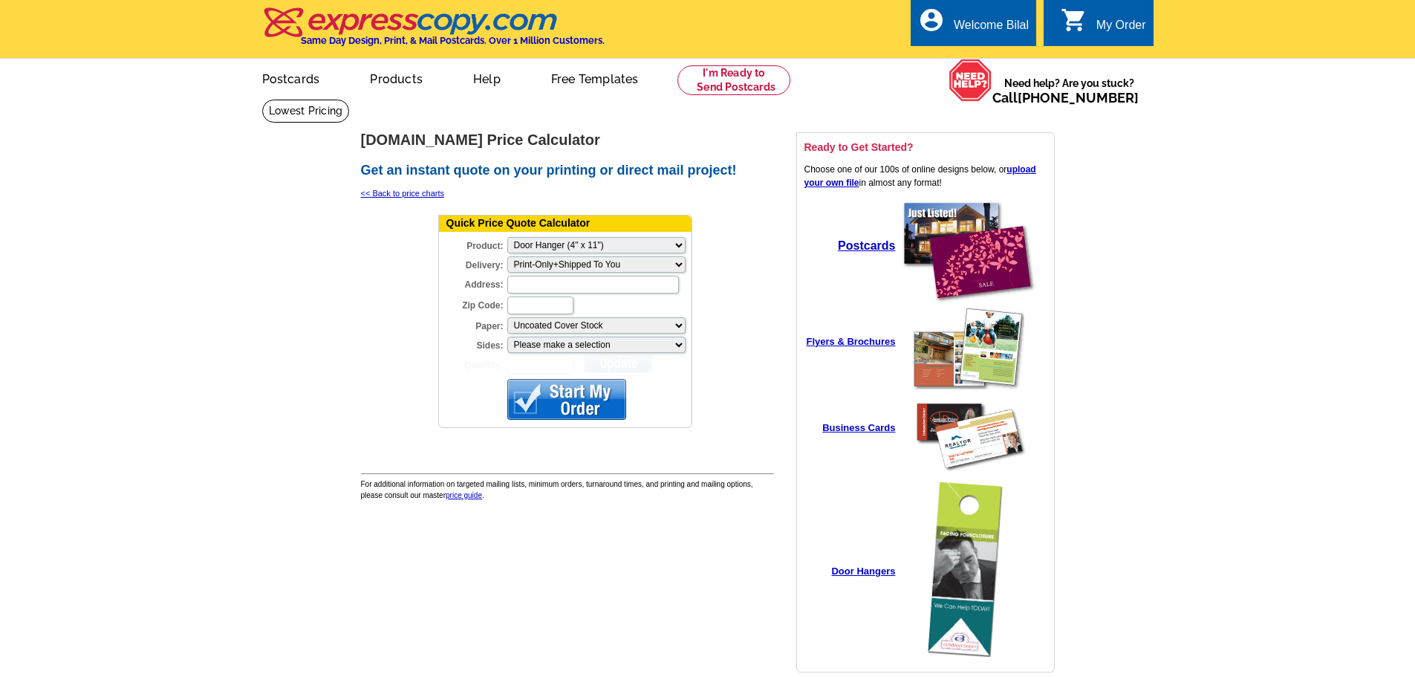
click at [574, 295] on form "Quick Price Quote Calculator Product: Please Make a Selection Jumbo Postcard (5…" at bounding box center [565, 321] width 254 height 213
click at [543, 273] on select "Please make a selection Print-Only+Shipped To You" at bounding box center [596, 264] width 178 height 16
click at [507, 257] on select "Please make a selection Print-Only+Shipped To You" at bounding box center [596, 264] width 178 height 16
click at [550, 288] on input "Address:" at bounding box center [593, 285] width 172 height 18
click at [524, 325] on select "Please make a selection Uncoated Cover Stock" at bounding box center [596, 325] width 178 height 16
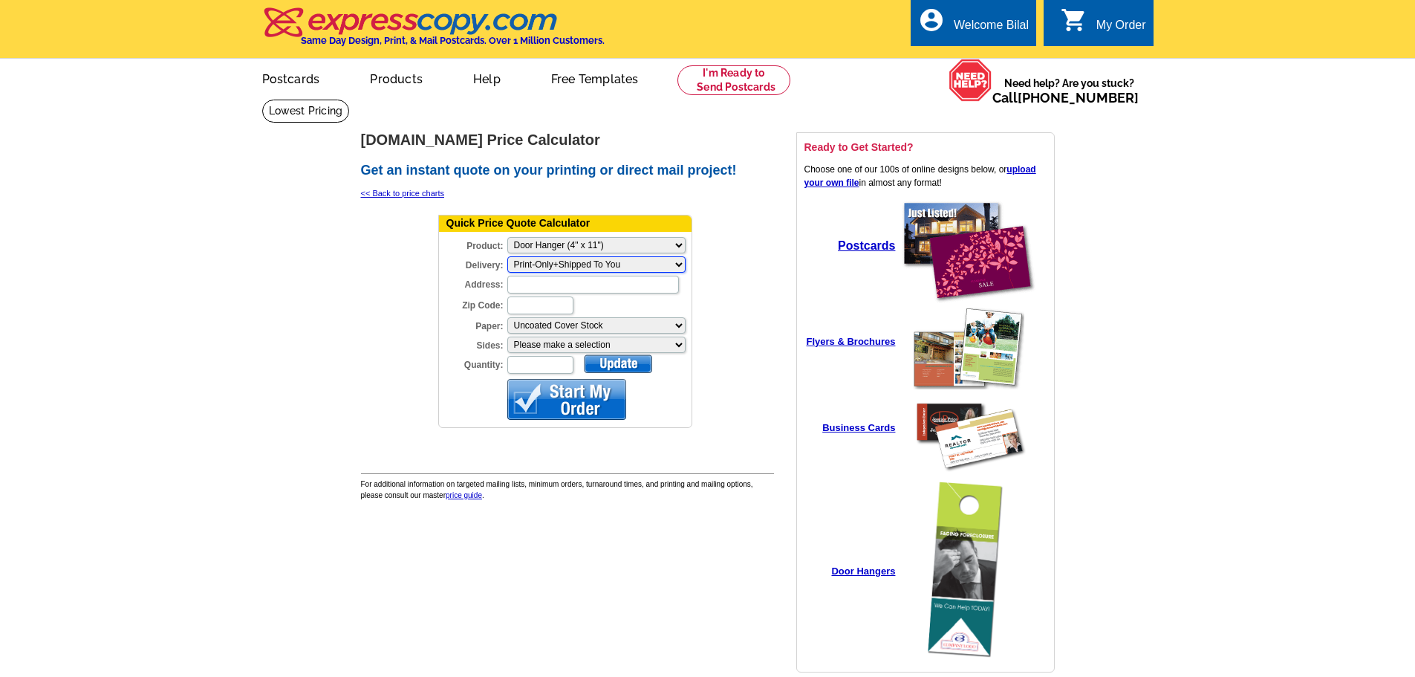
click at [562, 265] on select "Please make a selection Print-Only+Shipped To You" at bounding box center [596, 264] width 178 height 16
click at [566, 242] on select "Please Make a Selection Jumbo Postcard (5.5" x 8.5") Regular Postcard (4.25" x …" at bounding box center [596, 245] width 178 height 16
click at [507, 238] on select "Please Make a Selection Jumbo Postcard (5.5" x 8.5") Regular Postcard (4.25" x …" at bounding box center [596, 245] width 178 height 16
click at [552, 267] on select "Please make a selection Print-Only+Shipped To You" at bounding box center [596, 264] width 178 height 16
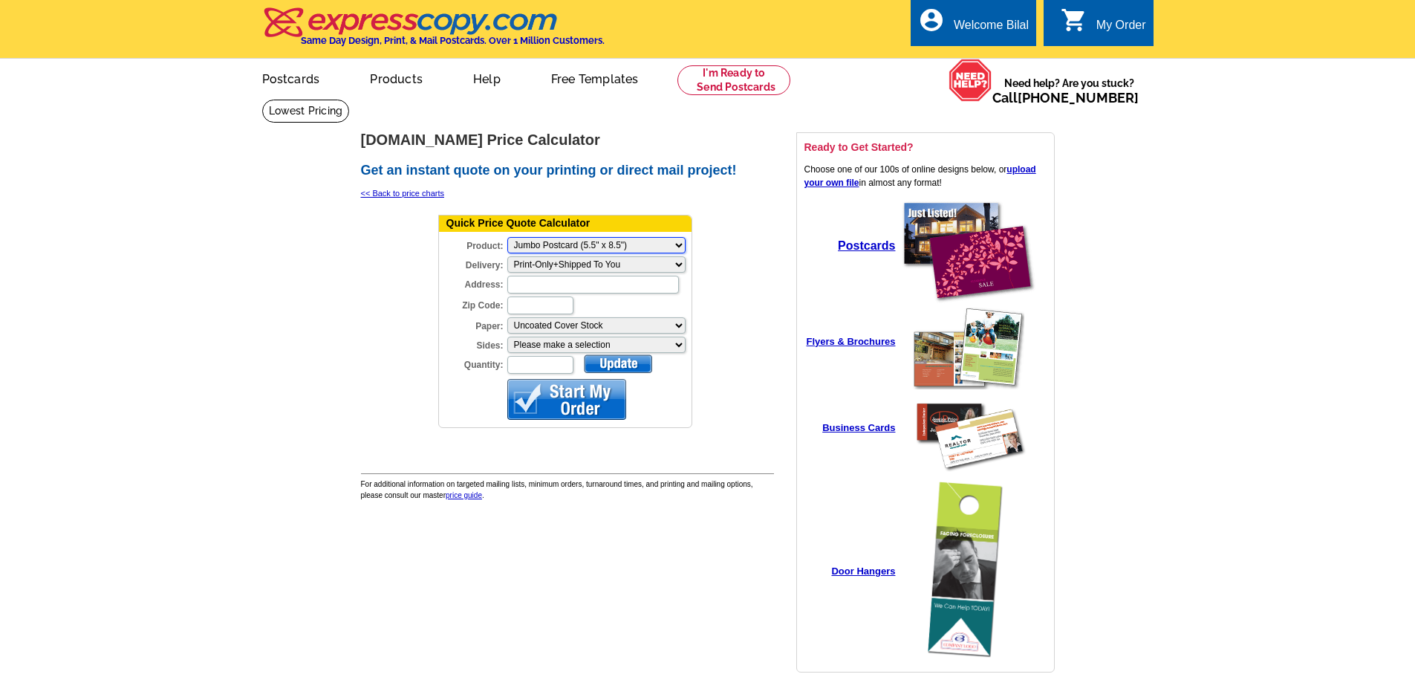
click at [555, 252] on select "Please Make a Selection Jumbo Postcard (5.5" x 8.5") Regular Postcard (4.25" x …" at bounding box center [596, 245] width 178 height 16
click at [555, 250] on select "Please Make a Selection Jumbo Postcard (5.5" x 8.5") Regular Postcard (4.25" x …" at bounding box center [596, 245] width 178 height 16
click at [507, 238] on select "Please Make a Selection Jumbo Postcard (5.5" x 8.5") Regular Postcard (4.25" x …" at bounding box center [596, 245] width 178 height 16
click at [552, 270] on select "Please make a selection Print + Address+Shipped To You Print-Only+Shipped To You" at bounding box center [596, 264] width 178 height 16
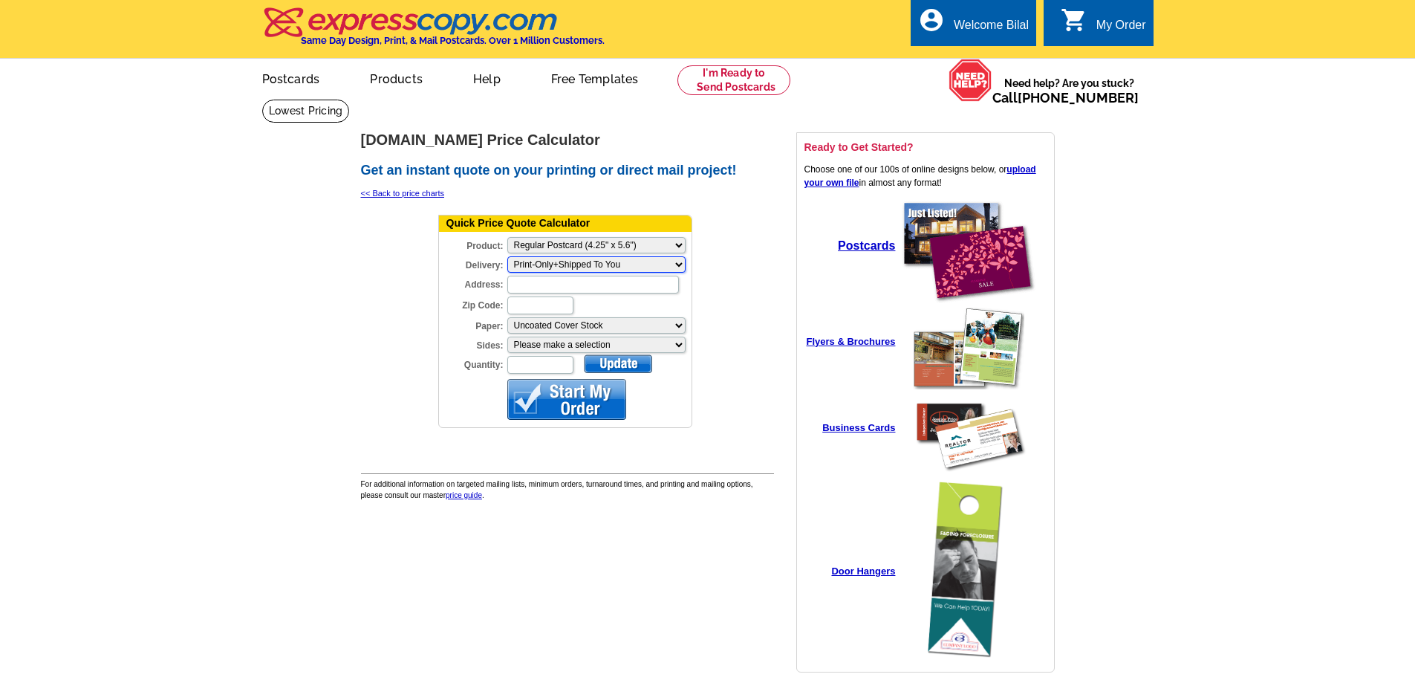
click at [617, 267] on select "Please make a selection Print + Address+Shipped To You Print-Only+Shipped To You" at bounding box center [596, 264] width 178 height 16
click at [619, 256] on div "Address:" at bounding box center [565, 275] width 253 height 40
click at [620, 248] on select "Please Make a Selection Jumbo Postcard (5.5" x 8.5") Regular Postcard (4.25" x …" at bounding box center [596, 245] width 178 height 16
click at [507, 238] on select "Please Make a Selection Jumbo Postcard (5.5" x 8.5") Regular Postcard (4.25" x …" at bounding box center [596, 245] width 178 height 16
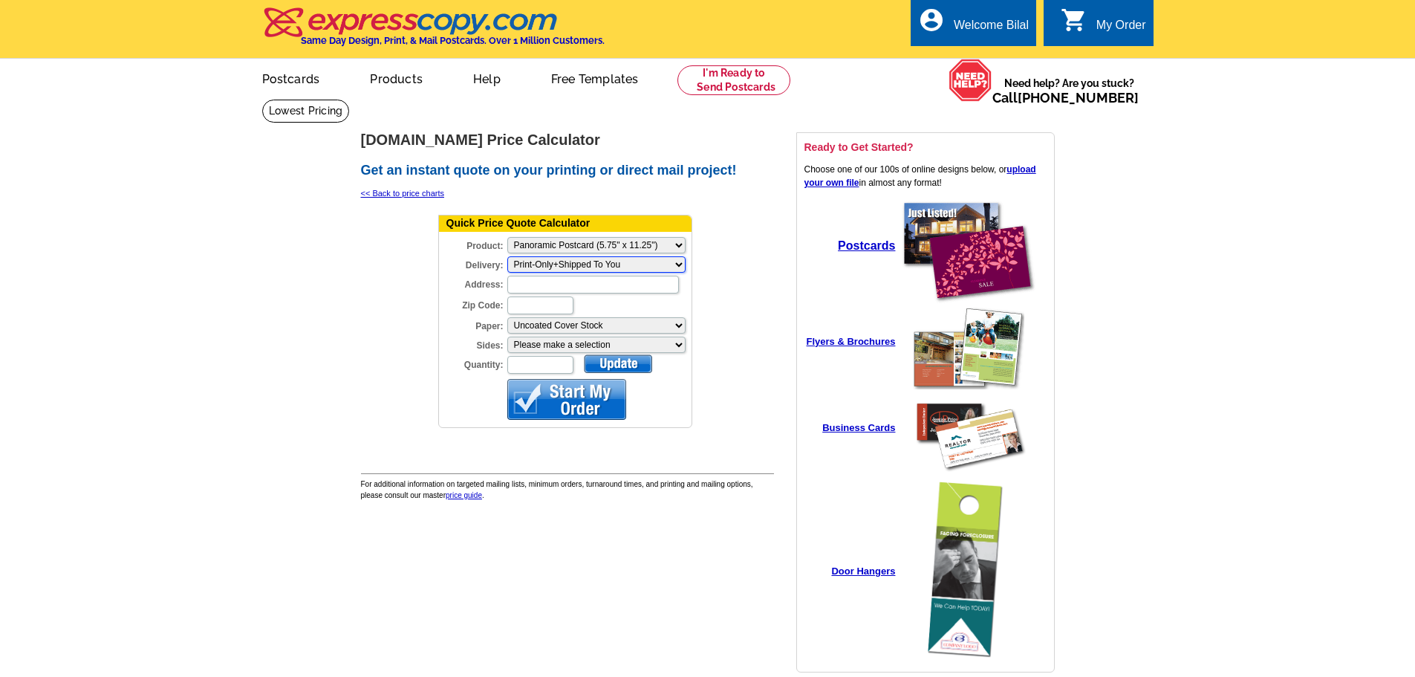
click at [594, 264] on select "Please make a selection Print + Address+Shipped To You Print-Only+Shipped To You" at bounding box center [596, 264] width 178 height 16
click at [594, 264] on select "Please make a selection Print-Only+Shipped To You" at bounding box center [596, 264] width 178 height 16
click at [591, 241] on select "Please Make a Selection Jumbo Postcard (5.5" x 8.5") Regular Postcard (4.25" x …" at bounding box center [596, 245] width 178 height 16
select select "14"
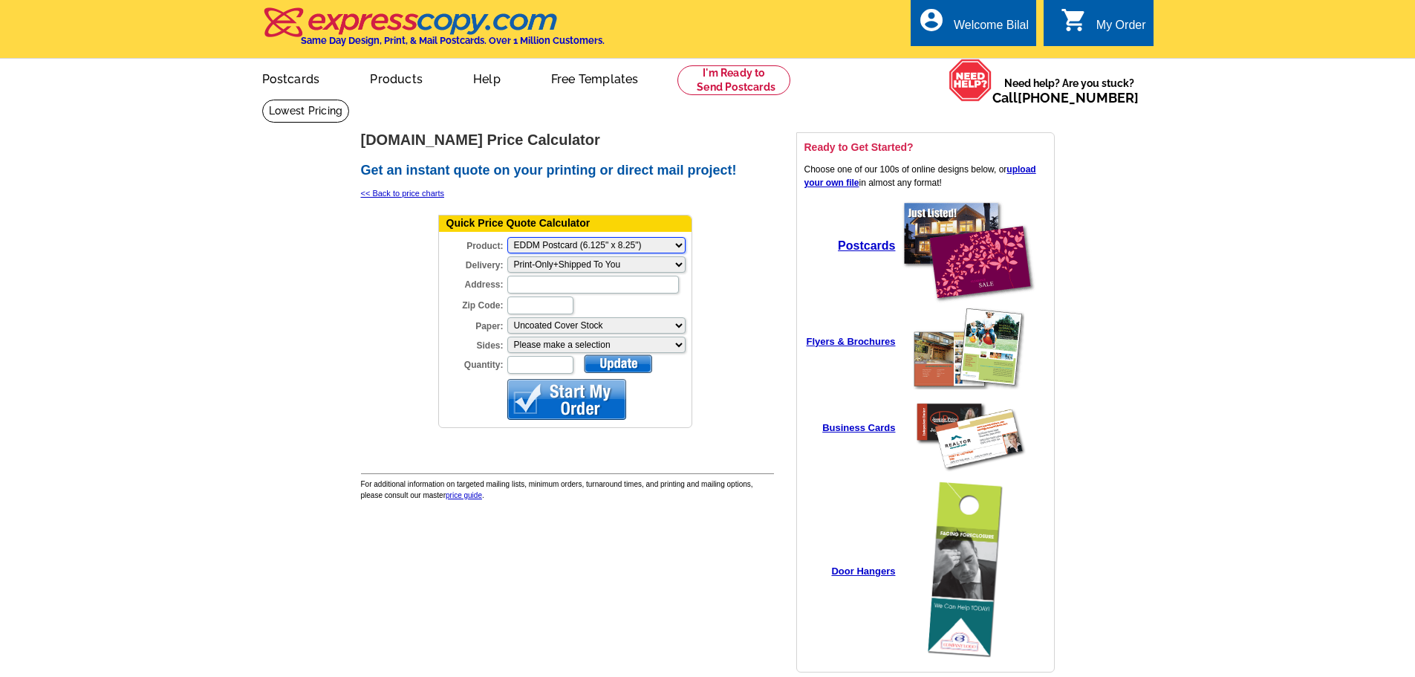
click at [507, 238] on select "Please Make a Selection Jumbo Postcard (5.5" x 8.5") Regular Postcard (4.25" x …" at bounding box center [596, 245] width 178 height 16
click at [551, 364] on input "Quantity:" at bounding box center [540, 365] width 66 height 18
type input "100"
click at [588, 406] on div at bounding box center [566, 399] width 119 height 41
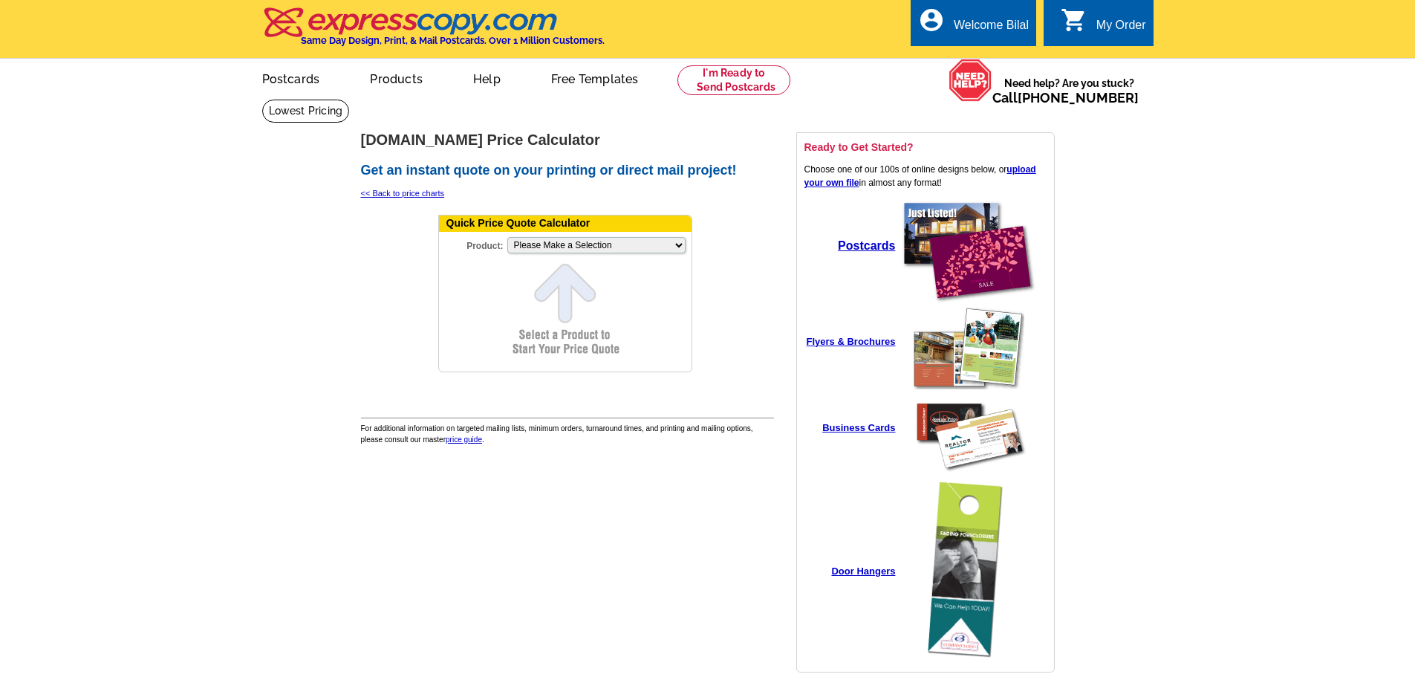
click at [545, 280] on form "Quick Price Quote Calculator Product: Please Make a Selection Jumbo Postcard (5…" at bounding box center [565, 293] width 254 height 157
click at [556, 244] on select "Please Make a Selection Jumbo Postcard (5.5" x 8.5") Regular Postcard (4.25" x …" at bounding box center [596, 245] width 178 height 16
select select "10"
click at [507, 238] on select "Please Make a Selection Jumbo Postcard (5.5" x 8.5") Regular Postcard (4.25" x …" at bounding box center [596, 245] width 178 height 16
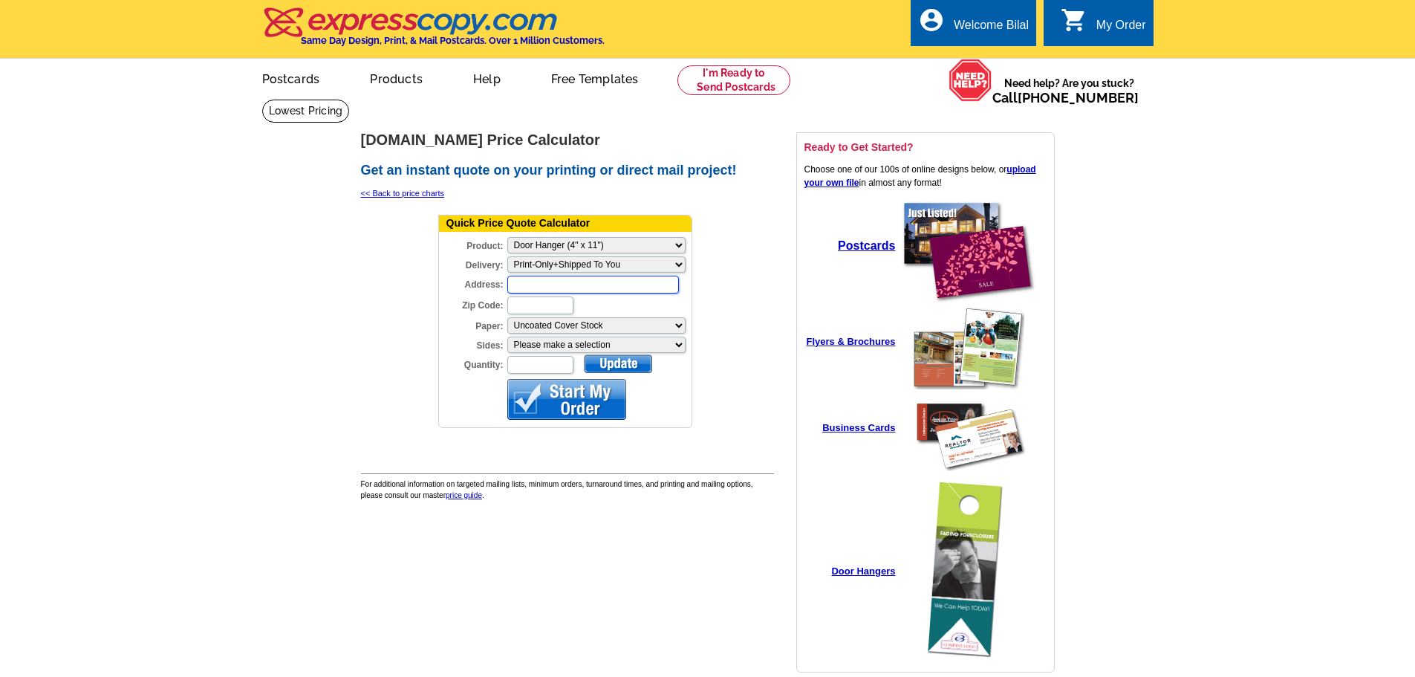
click at [515, 290] on input "Address:" at bounding box center [593, 285] width 172 height 18
click at [563, 262] on select "Please make a selection Print-Only+Shipped To You" at bounding box center [596, 264] width 178 height 16
click at [507, 257] on select "Please make a selection Print-Only+Shipped To You" at bounding box center [596, 264] width 178 height 16
click at [608, 363] on div at bounding box center [618, 363] width 68 height 19
click at [540, 364] on input "Quantity:" at bounding box center [540, 365] width 66 height 18
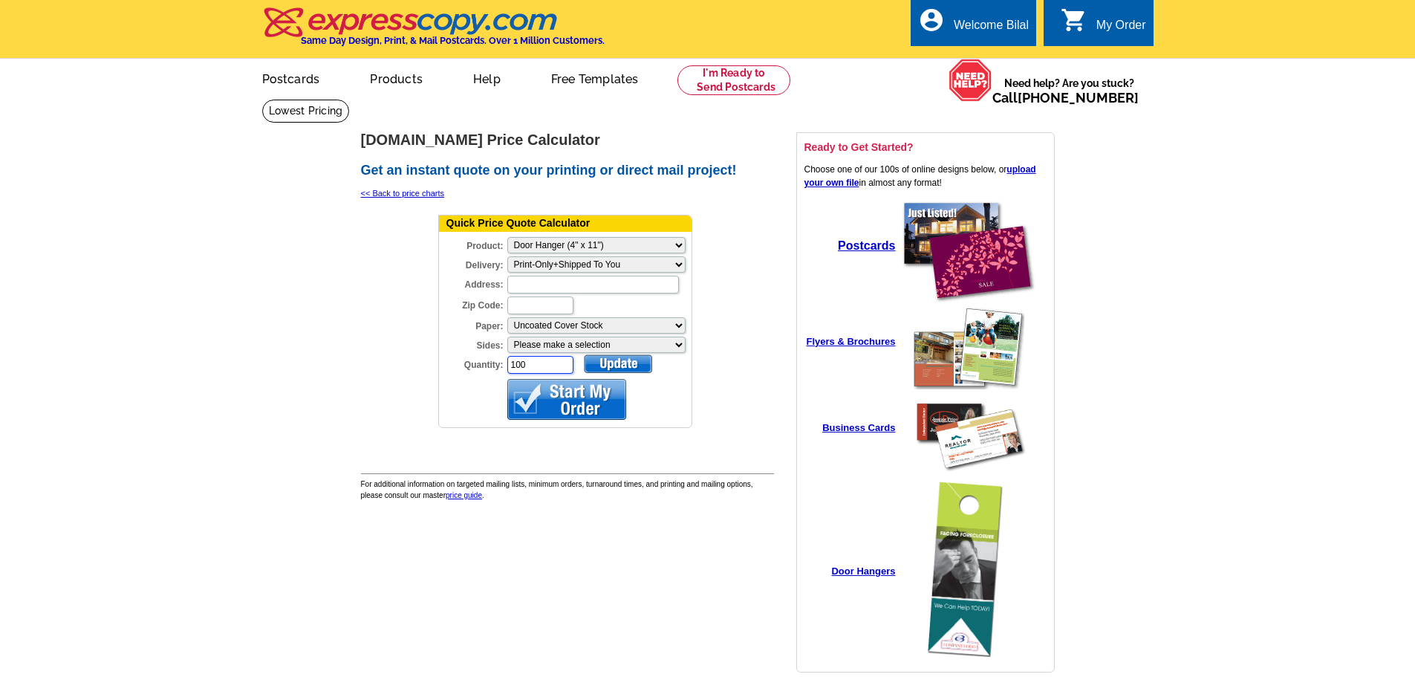
type input "100"
click at [616, 368] on div at bounding box center [618, 363] width 68 height 19
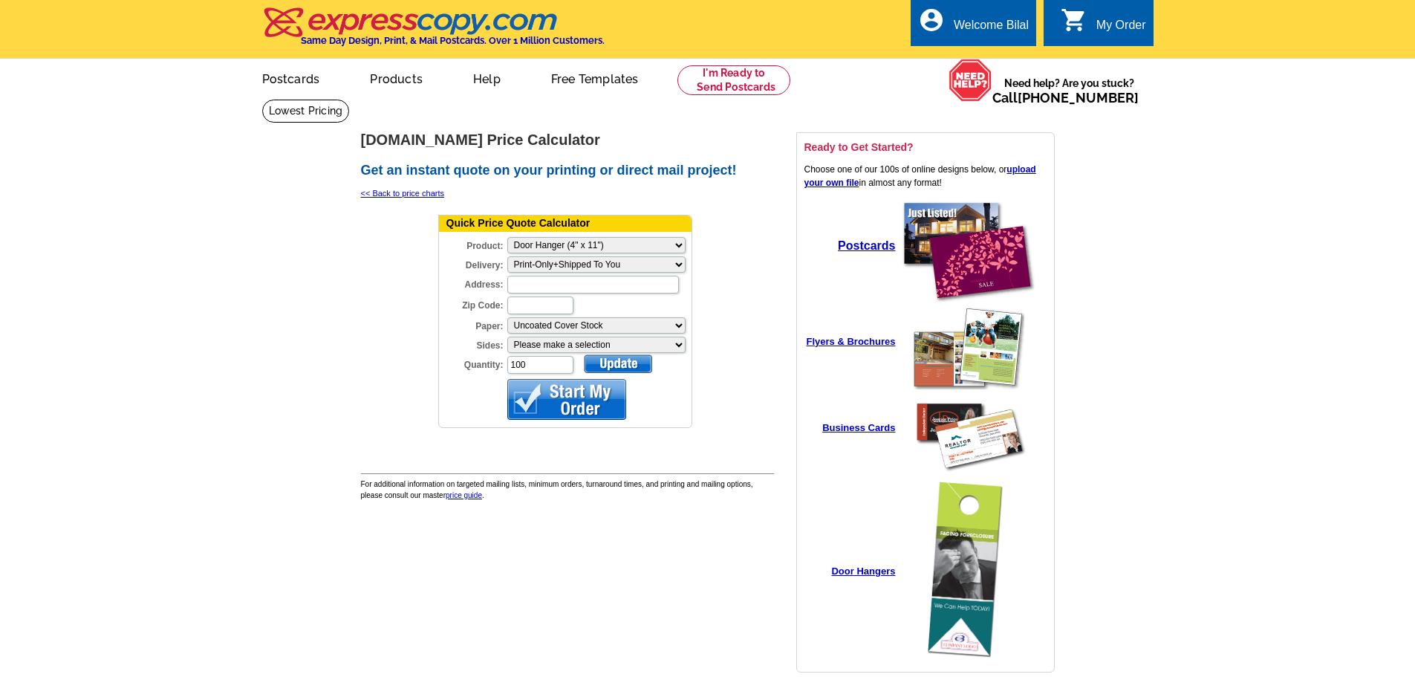
click at [616, 368] on div at bounding box center [618, 363] width 68 height 19
click at [660, 345] on select "Please make a selection One sided, color Two sided, color + B/W Two sided, full…" at bounding box center [596, 345] width 178 height 16
click at [574, 344] on select "Please make a selection One sided, color Two sided, color + B/W Two sided, full…" at bounding box center [596, 345] width 178 height 16
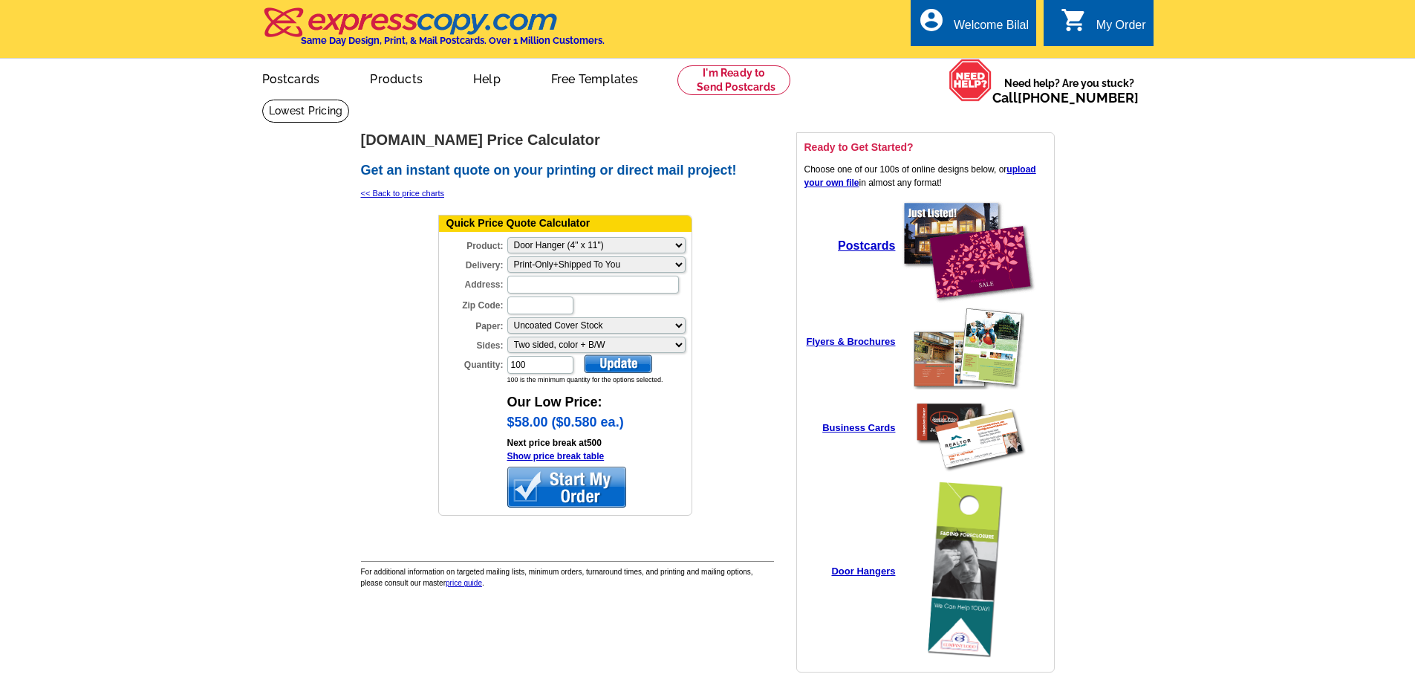
click at [421, 416] on td at bounding box center [400, 369] width 74 height 319
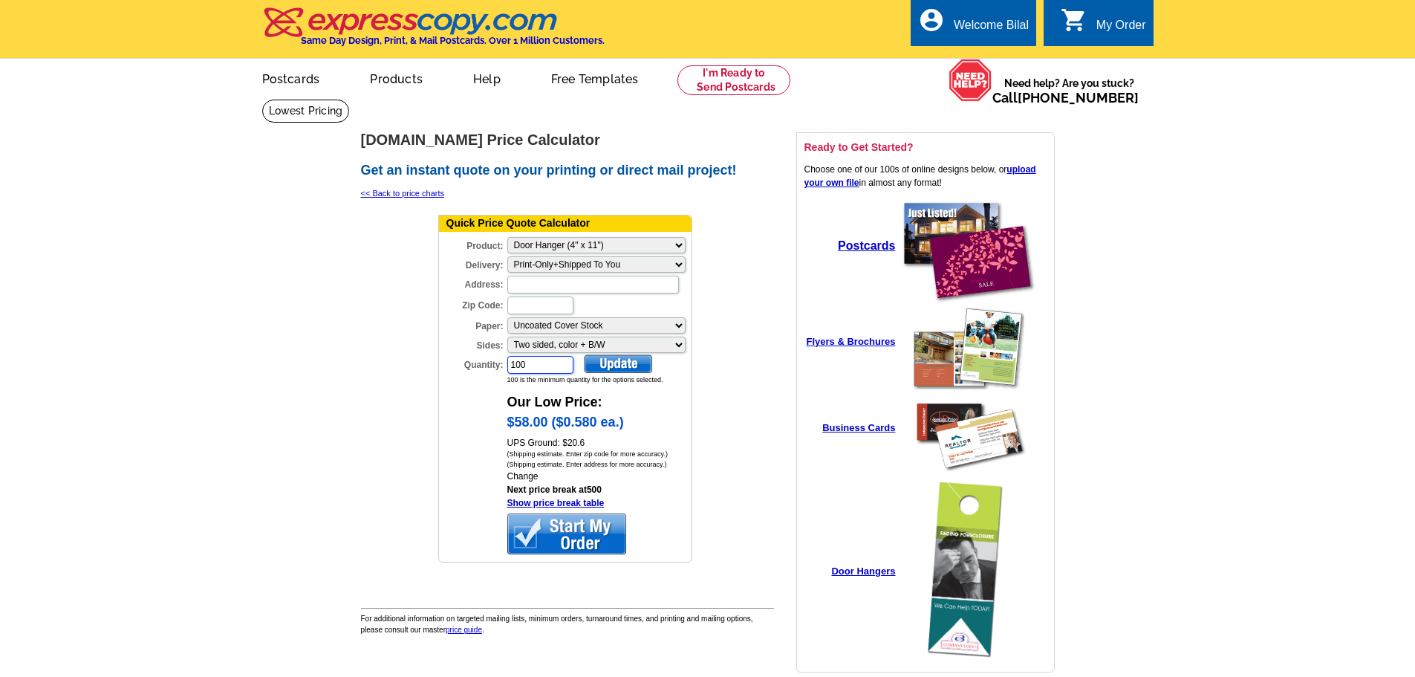
click at [550, 367] on input "100" at bounding box center [540, 365] width 66 height 18
click at [571, 341] on select "Please make a selection One sided, color Two sided, color + B/W Two sided, full…" at bounding box center [596, 345] width 178 height 16
click at [533, 367] on input "100" at bounding box center [540, 365] width 66 height 18
click at [501, 366] on div "Quantity: 100" at bounding box center [507, 364] width 136 height 21
click at [418, 406] on td at bounding box center [400, 393] width 74 height 366
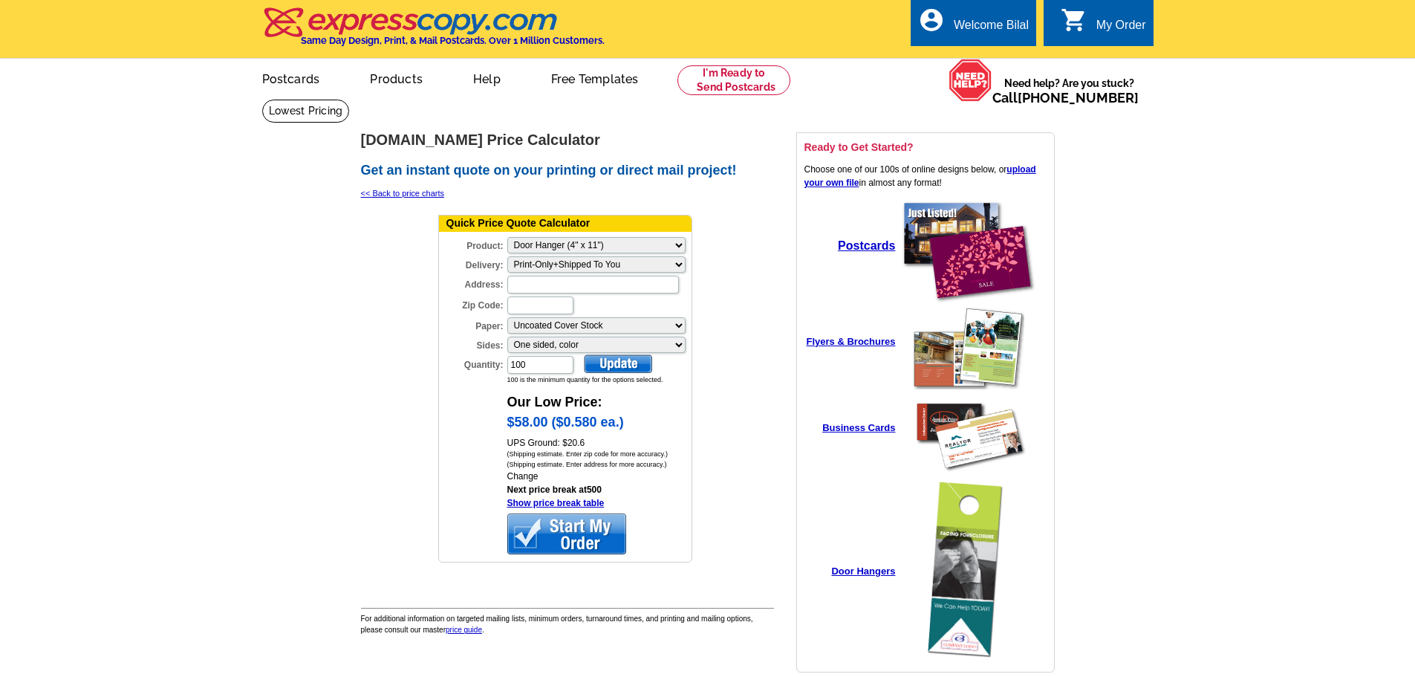
click at [107, 351] on main "[DOMAIN_NAME] > Price Guide > Price Calculator [DOMAIN_NAME] Price Calculator G…" at bounding box center [707, 403] width 1415 height 608
